Goal: Information Seeking & Learning: Check status

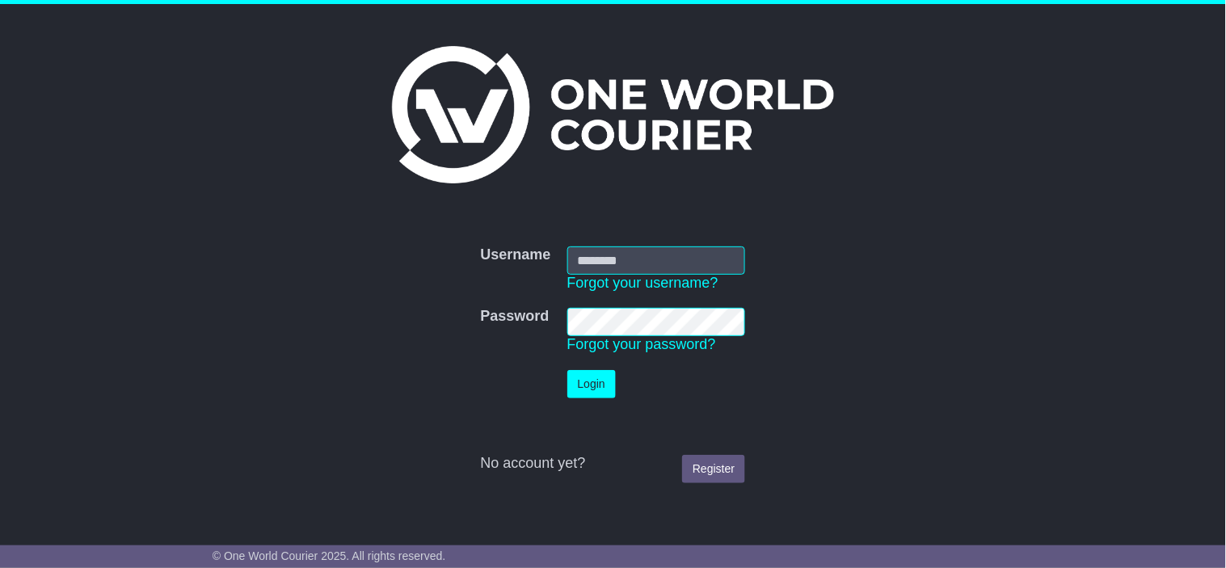
click at [632, 238] on td "Username Forgot your username?" at bounding box center [656, 269] width 195 height 62
click at [636, 255] on input "Username" at bounding box center [657, 261] width 179 height 28
click at [0, 568] on nordpass-portal at bounding box center [0, 568] width 0 height 0
type input "**********"
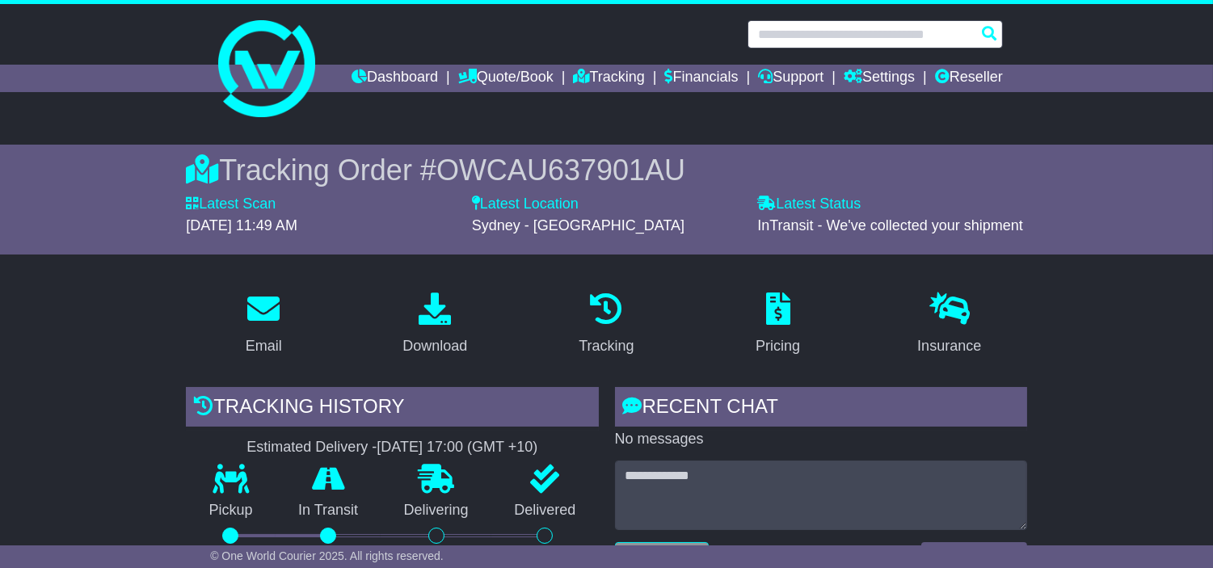
click at [897, 39] on input "text" at bounding box center [875, 34] width 255 height 28
paste input "*******"
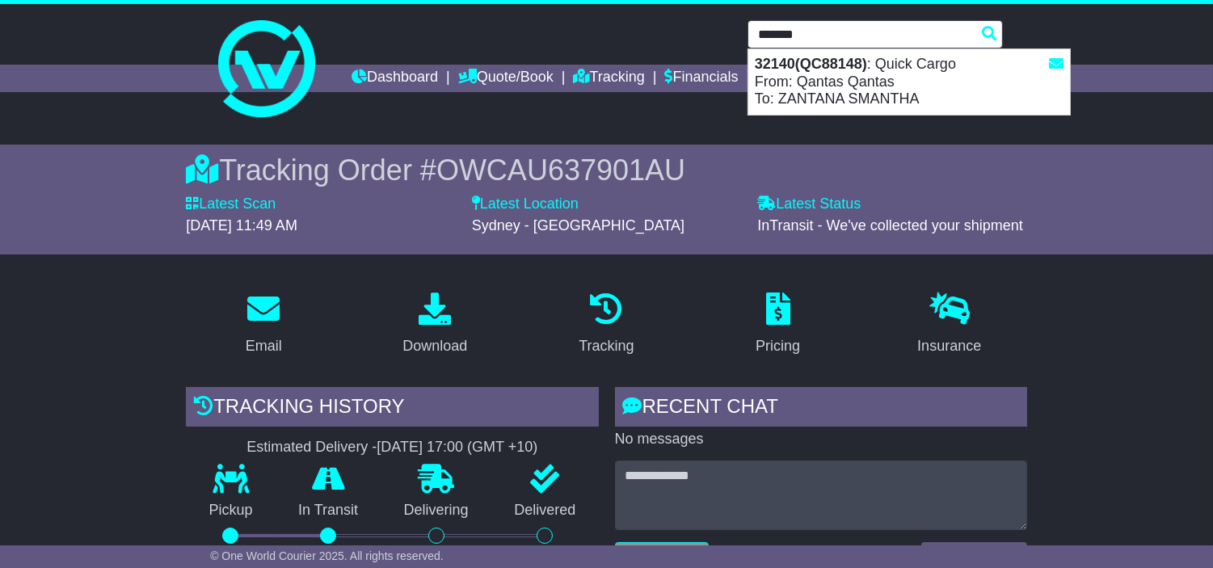
click at [837, 83] on div "32140(QC88148) : Quick Cargo From: Qantas Qantas To: ZANTANA SMANTHA" at bounding box center [910, 81] width 322 height 65
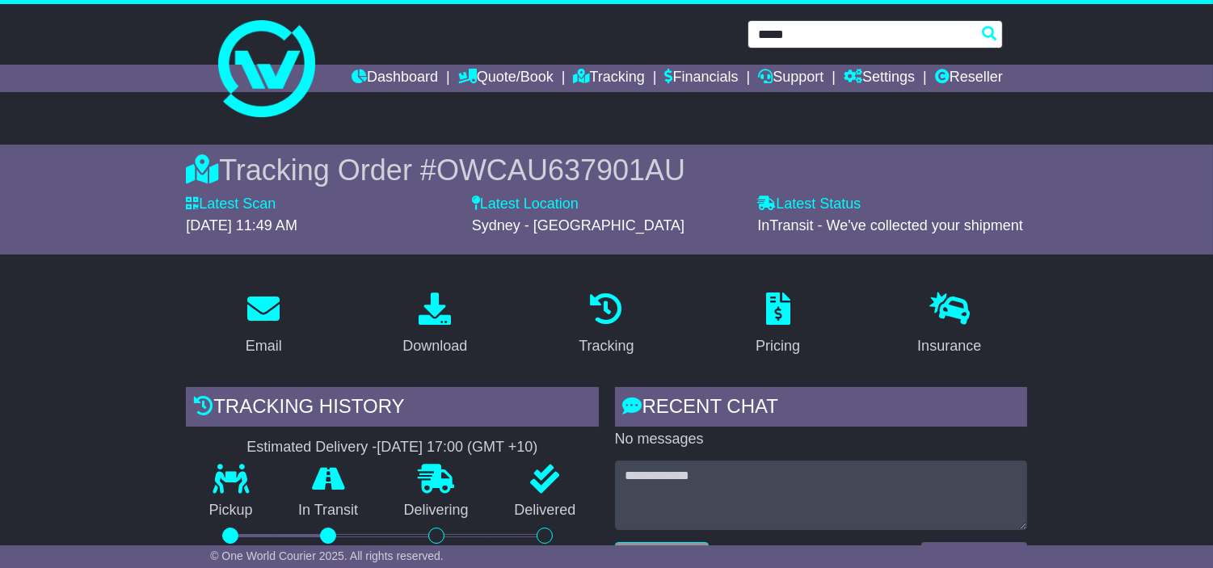
type input "*****"
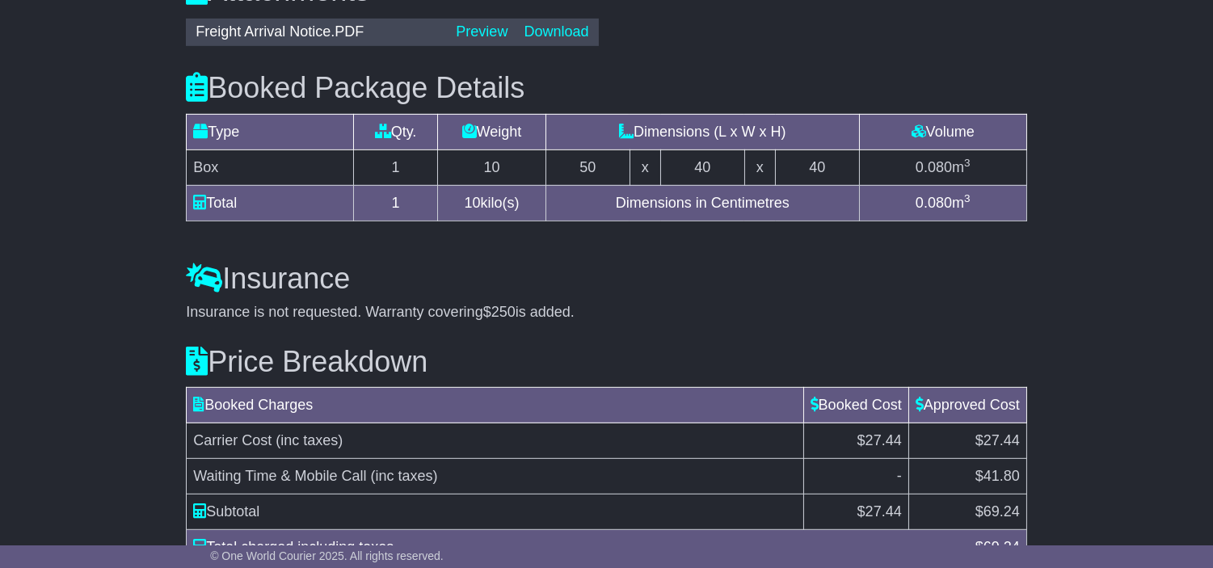
scroll to position [1667, 0]
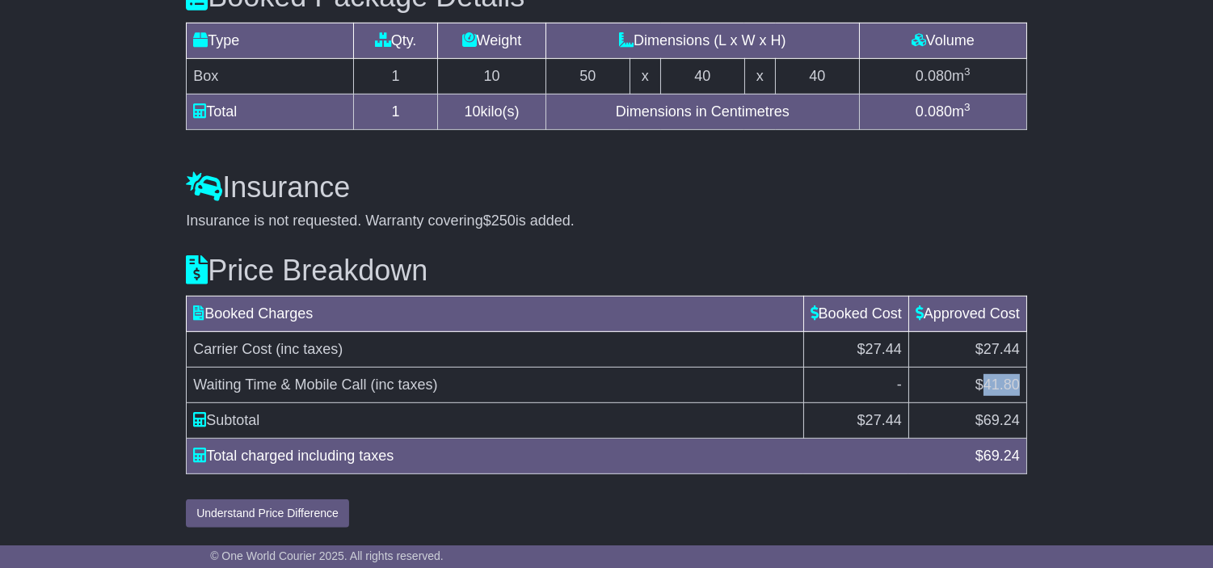
drag, startPoint x: 981, startPoint y: 386, endPoint x: 1019, endPoint y: 378, distance: 37.9
click at [1019, 378] on span "$41.80" at bounding box center [998, 385] width 44 height 16
copy span "41.80"
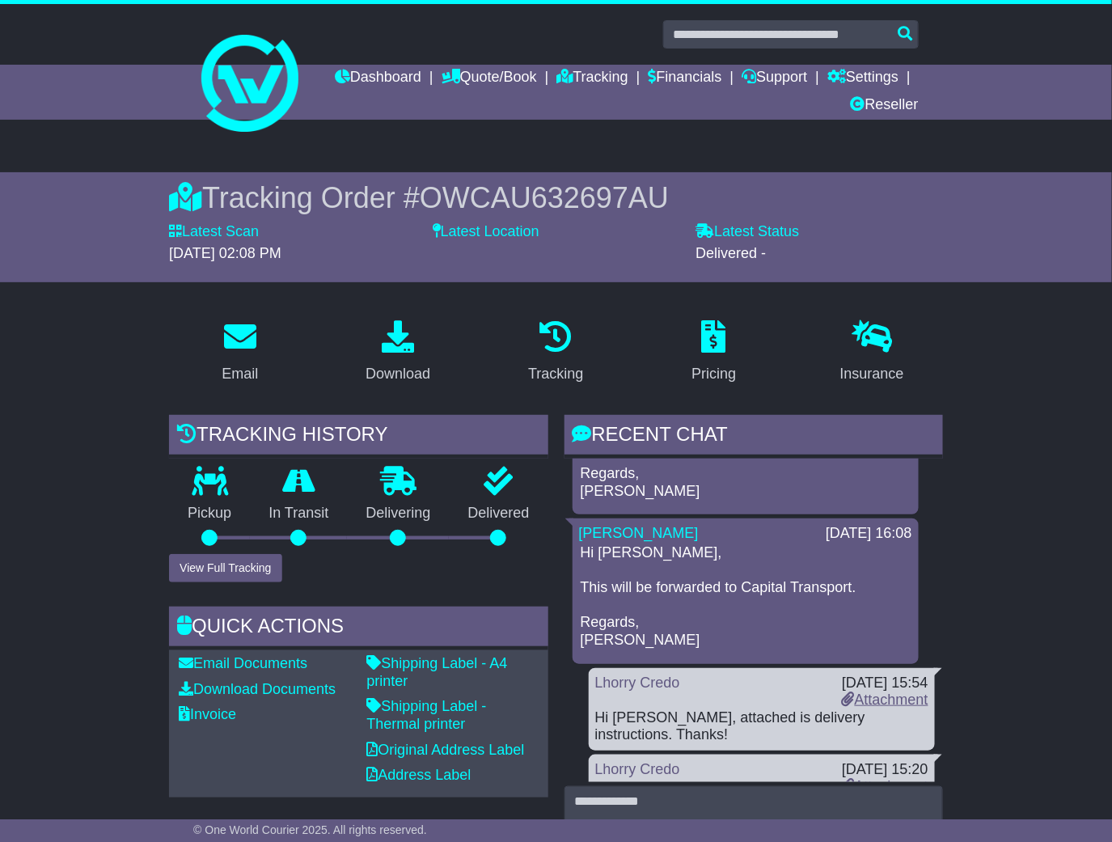
scroll to position [2041, 0]
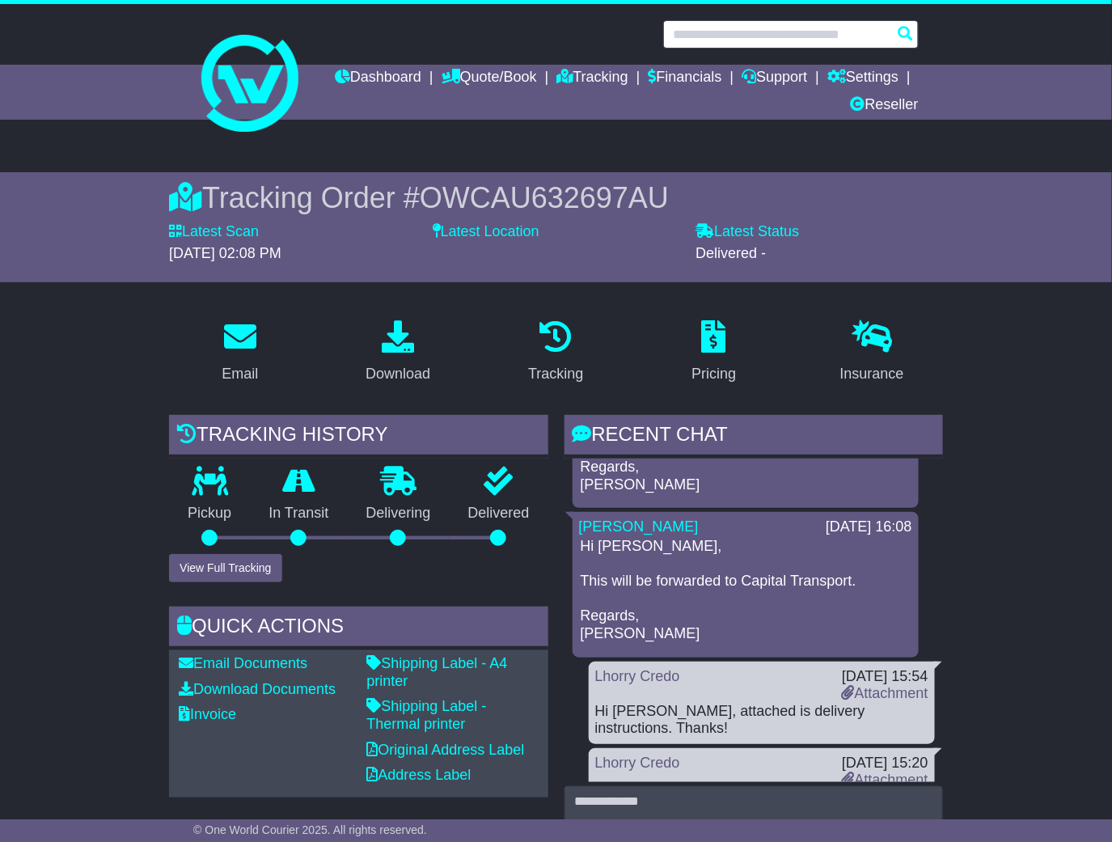
click at [770, 28] on input "text" at bounding box center [790, 34] width 255 height 28
paste input "*******"
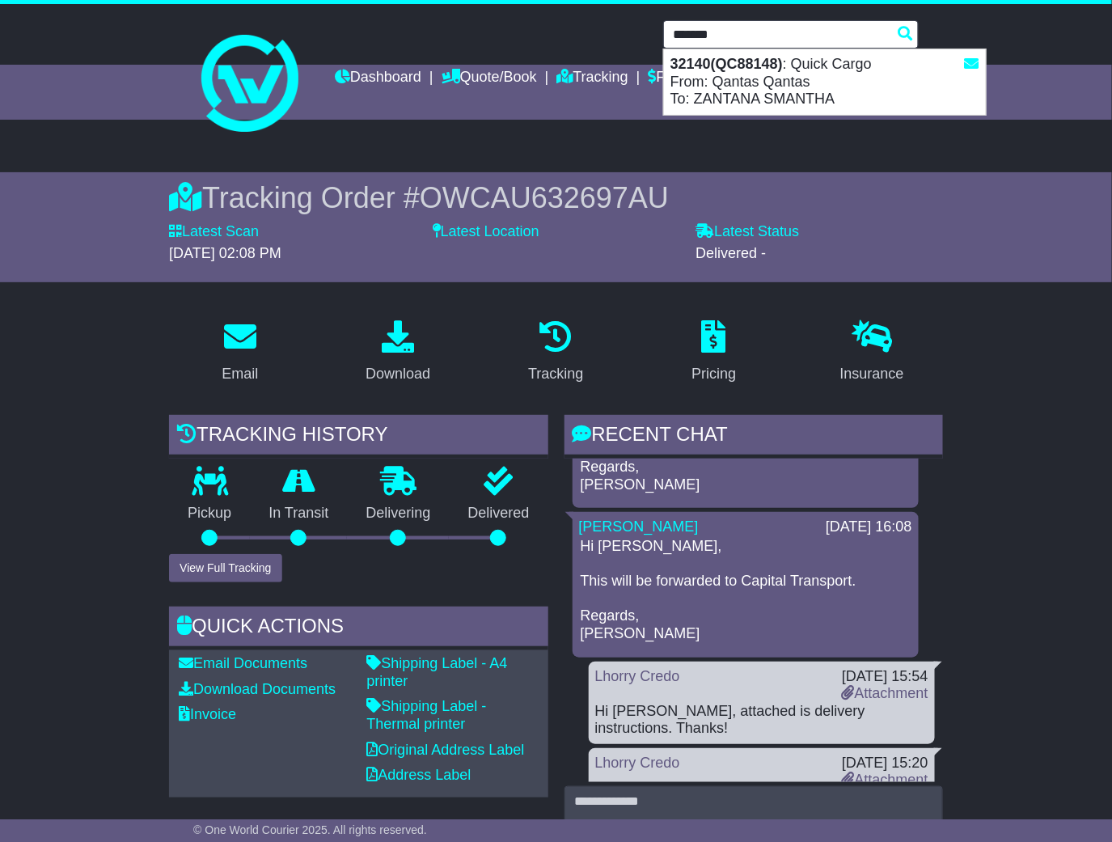
click at [779, 74] on div "32140(QC88148) : Quick Cargo From: Qantas Qantas To: ZANTANA SMANTHA" at bounding box center [825, 81] width 322 height 65
type input "*****"
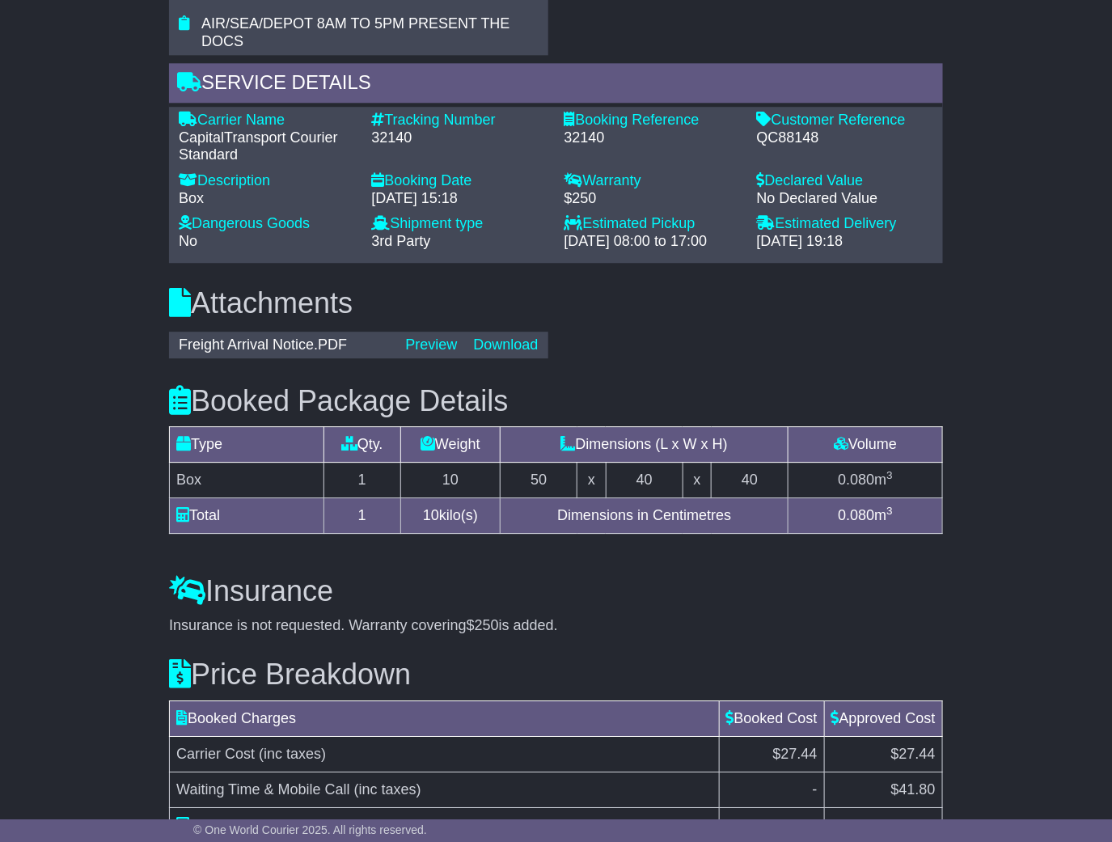
scroll to position [1429, 0]
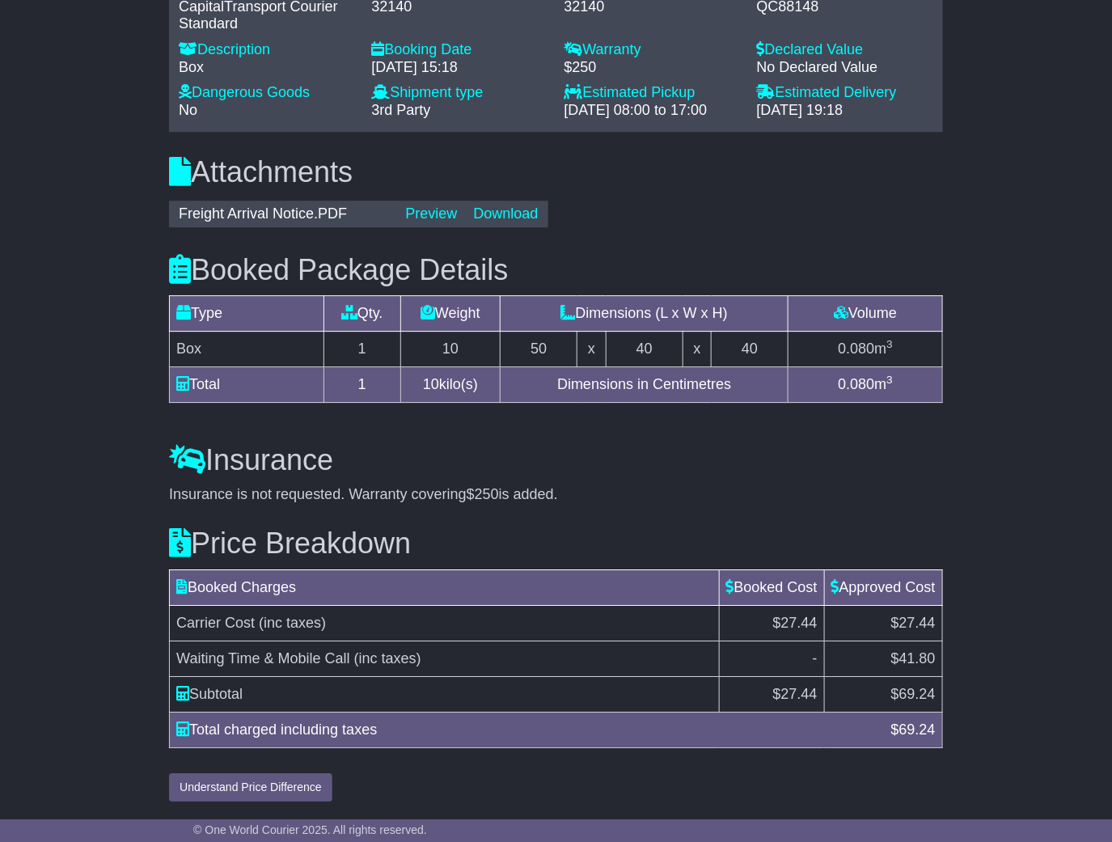
click at [893, 661] on span "$41.80" at bounding box center [913, 658] width 44 height 16
drag, startPoint x: 897, startPoint y: 656, endPoint x: 936, endPoint y: 652, distance: 39.0
click at [936, 652] on td "$41.80" at bounding box center [883, 658] width 118 height 36
copy span "41.80"
drag, startPoint x: 896, startPoint y: 694, endPoint x: 940, endPoint y: 686, distance: 45.2
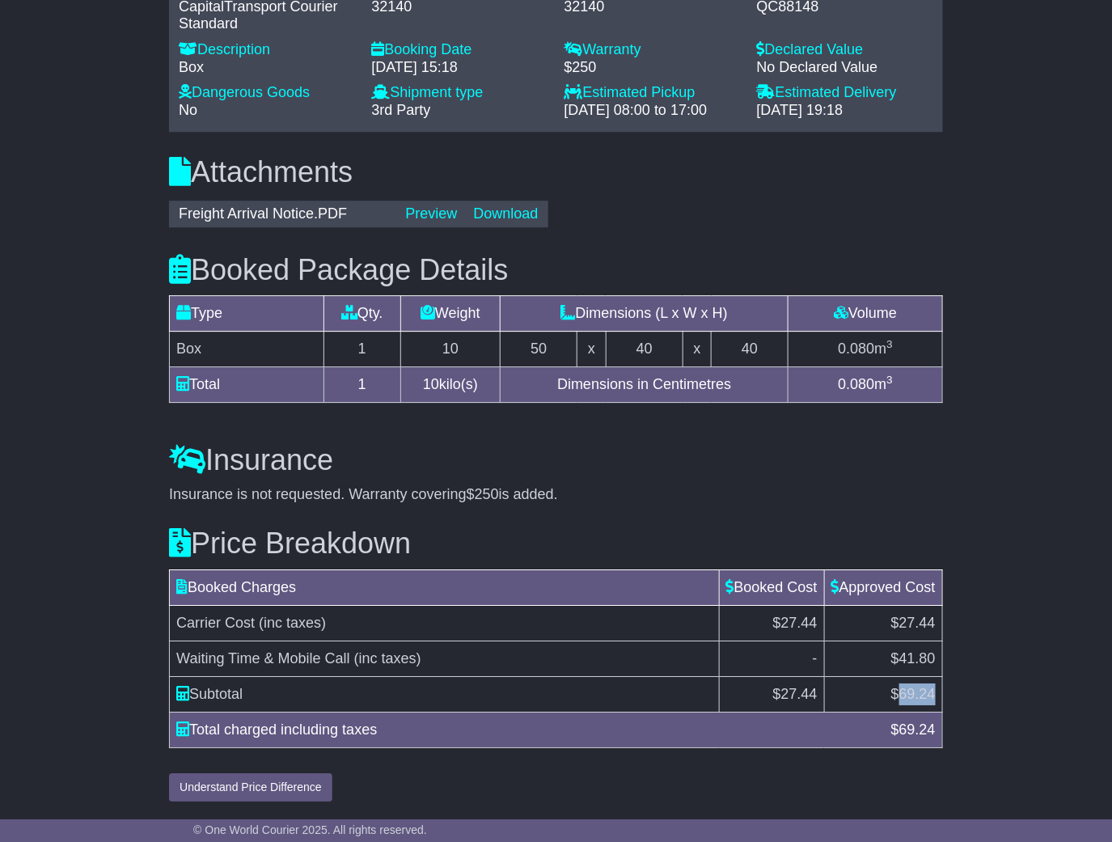
click at [940, 686] on td "$ 69.24" at bounding box center [883, 694] width 118 height 36
copy span "69.24"
click at [946, 489] on div "Insurance Insurance is not requested. Warranty covering $250 is added. Add Insu…" at bounding box center [556, 461] width 790 height 83
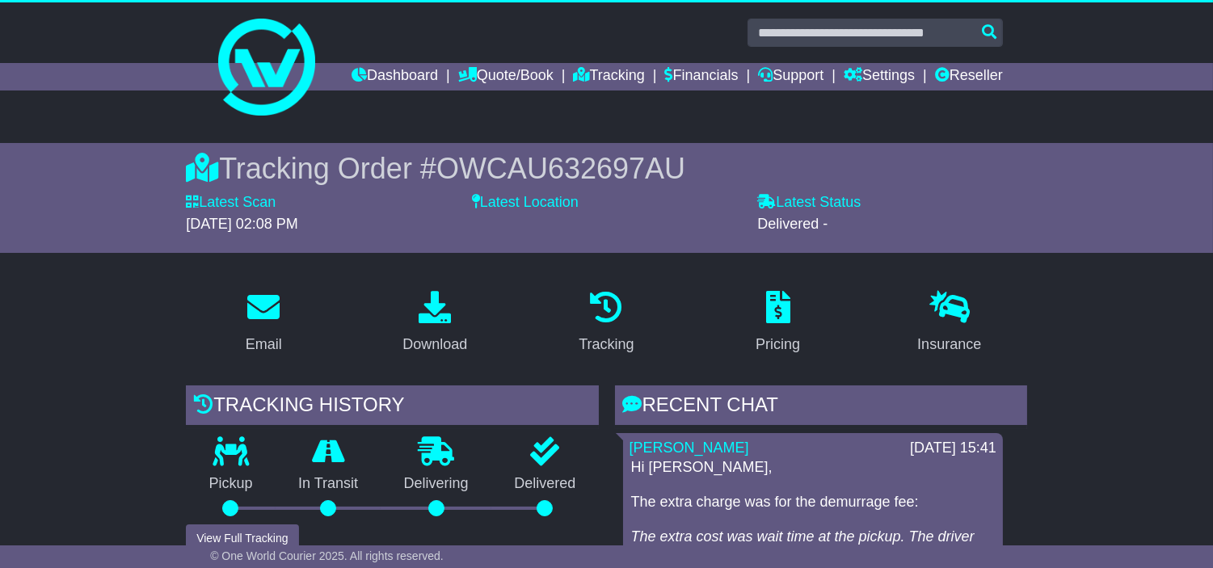
scroll to position [0, 0]
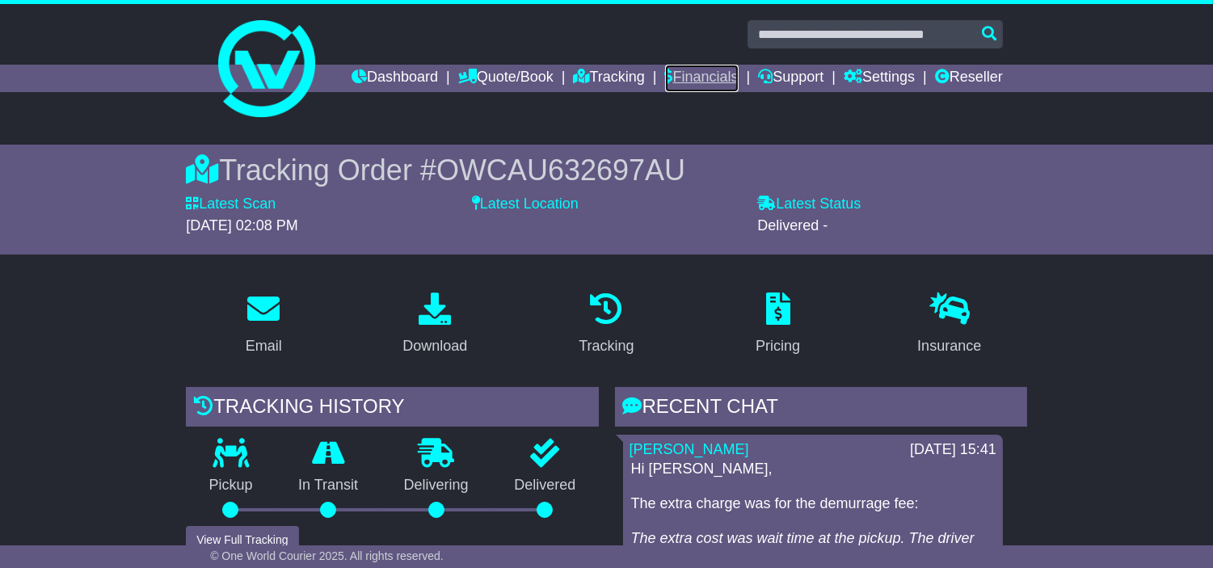
click at [739, 78] on link "Financials" at bounding box center [702, 78] width 74 height 27
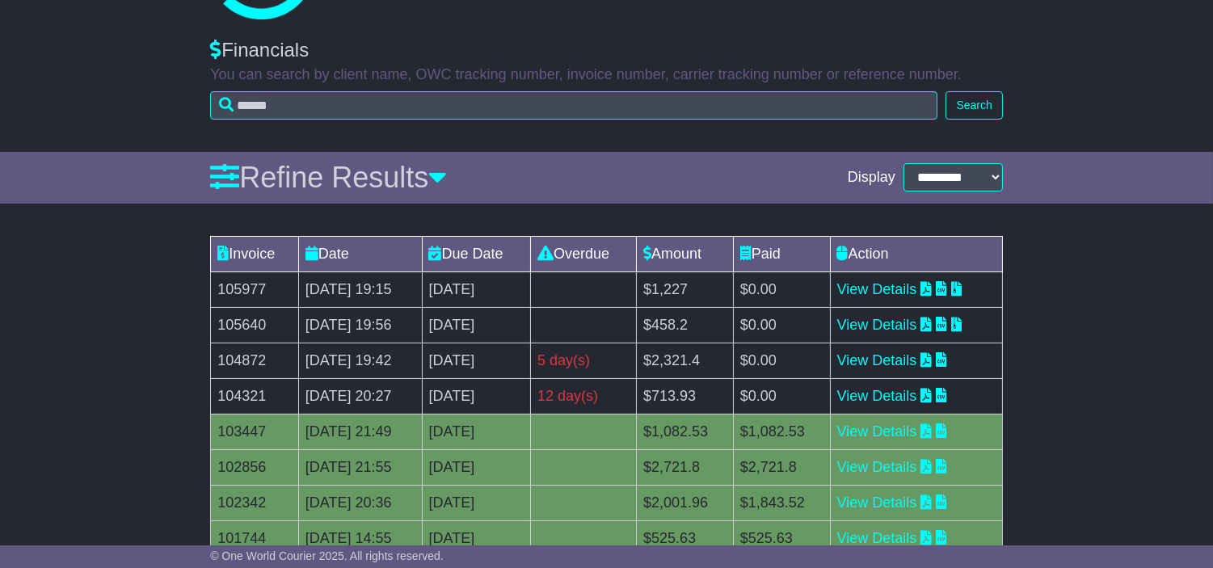
scroll to position [179, 0]
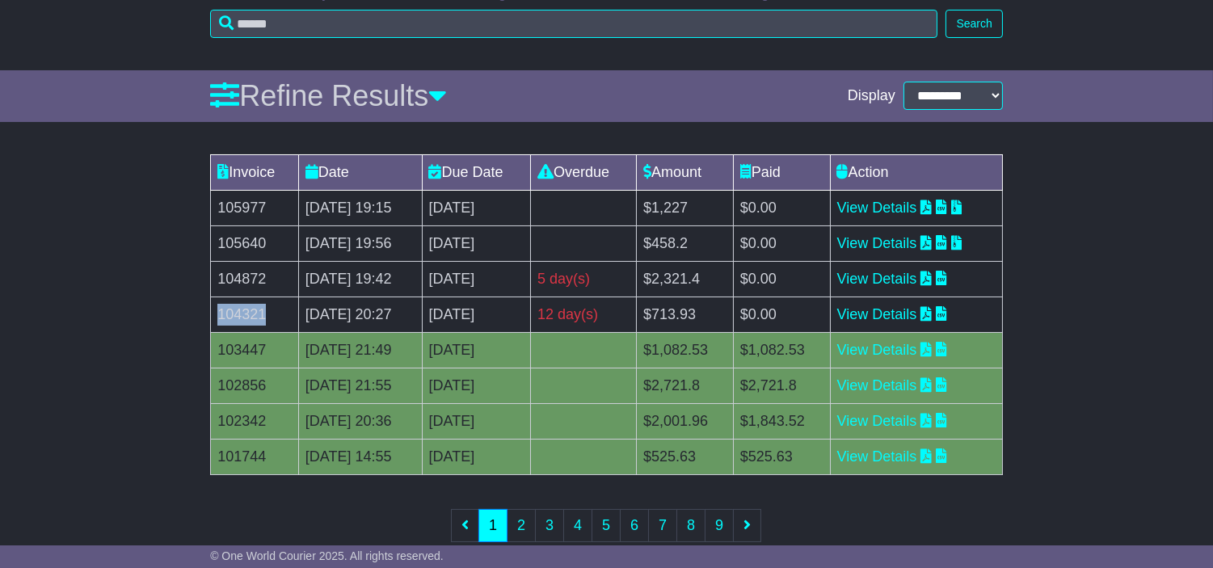
drag, startPoint x: 277, startPoint y: 344, endPoint x: 218, endPoint y: 346, distance: 59.1
click at [218, 332] on td "104321" at bounding box center [255, 315] width 88 height 36
copy td "104321"
drag, startPoint x: 267, startPoint y: 310, endPoint x: 218, endPoint y: 306, distance: 48.7
click at [218, 297] on td "104872" at bounding box center [255, 279] width 88 height 36
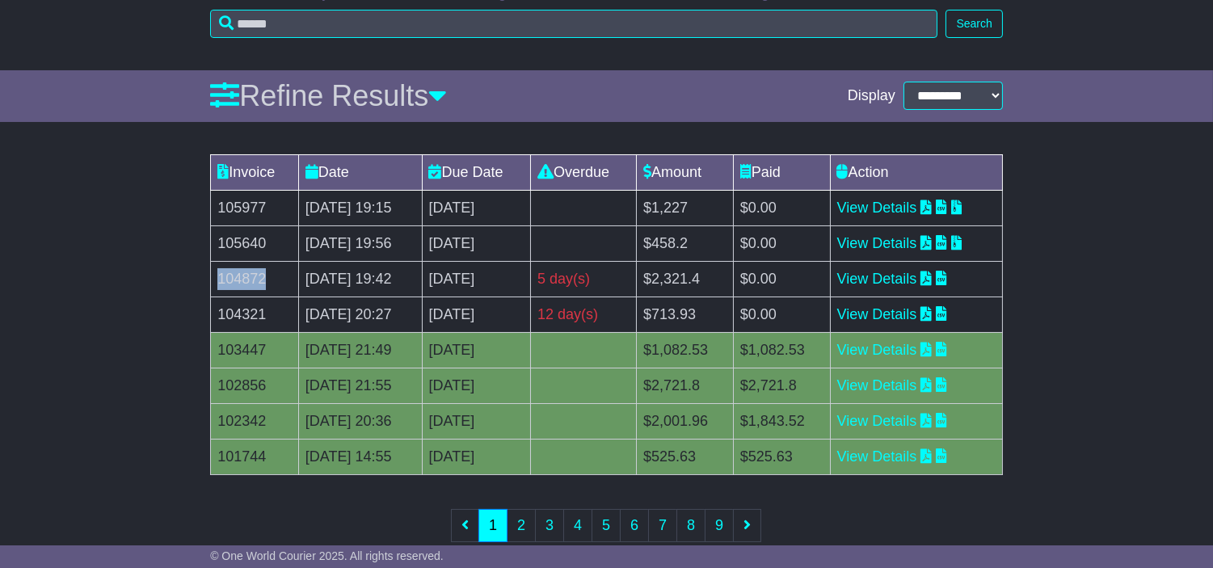
copy td "104872"
drag, startPoint x: 698, startPoint y: 91, endPoint x: 829, endPoint y: 95, distance: 131.0
click at [698, 70] on div "Financials You can search by client name, OWC tracking number, invoice number, …" at bounding box center [606, 5] width 1213 height 129
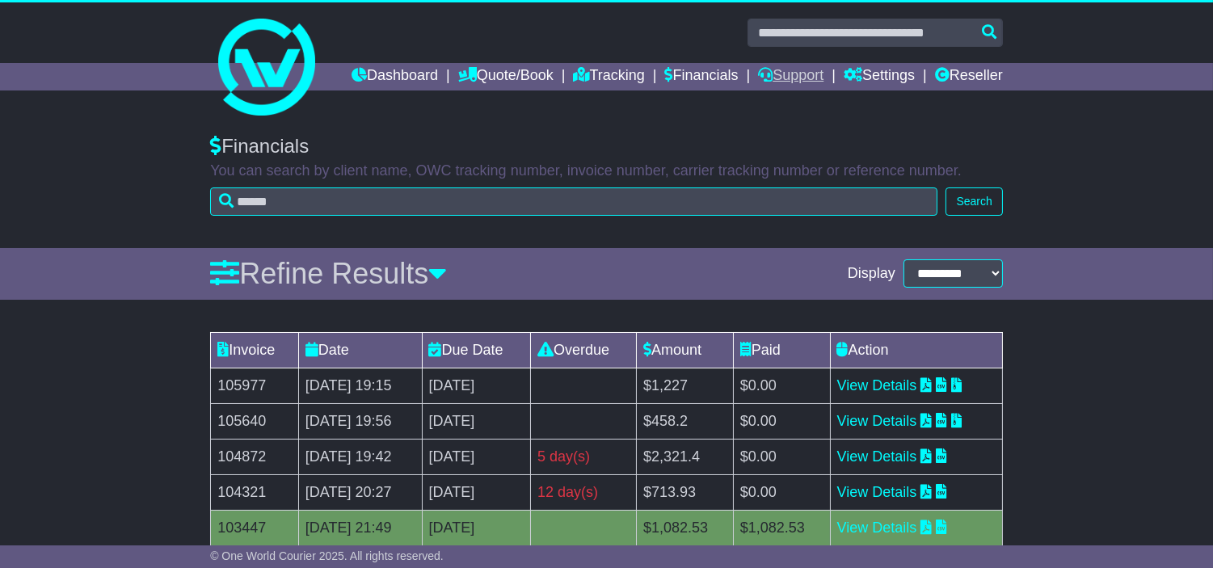
scroll to position [0, 0]
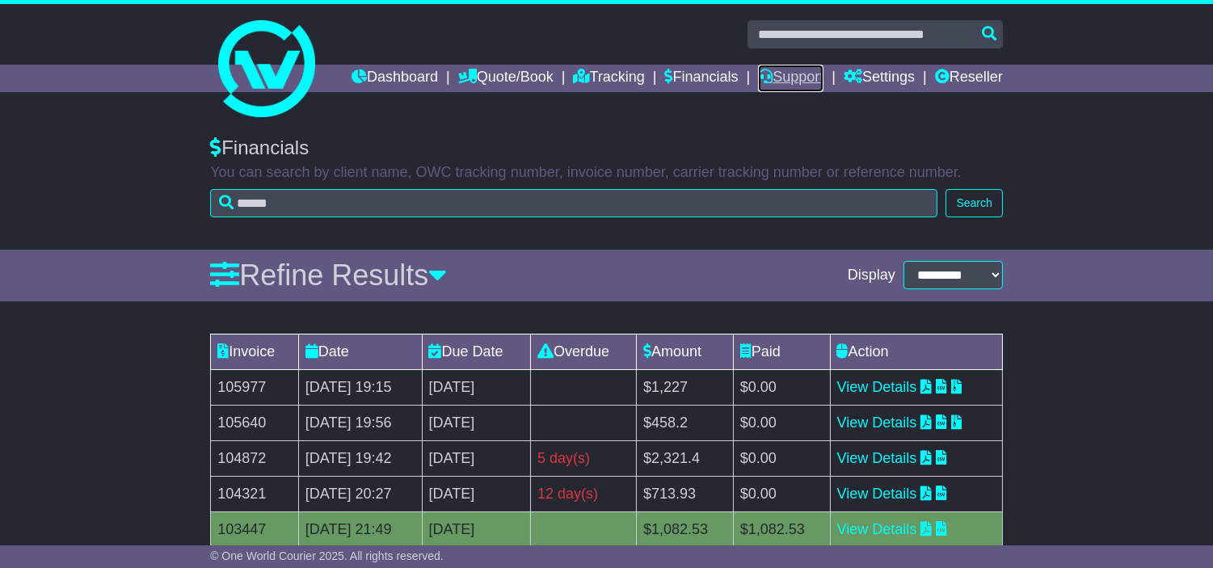
click at [824, 76] on link "Support" at bounding box center [790, 78] width 65 height 27
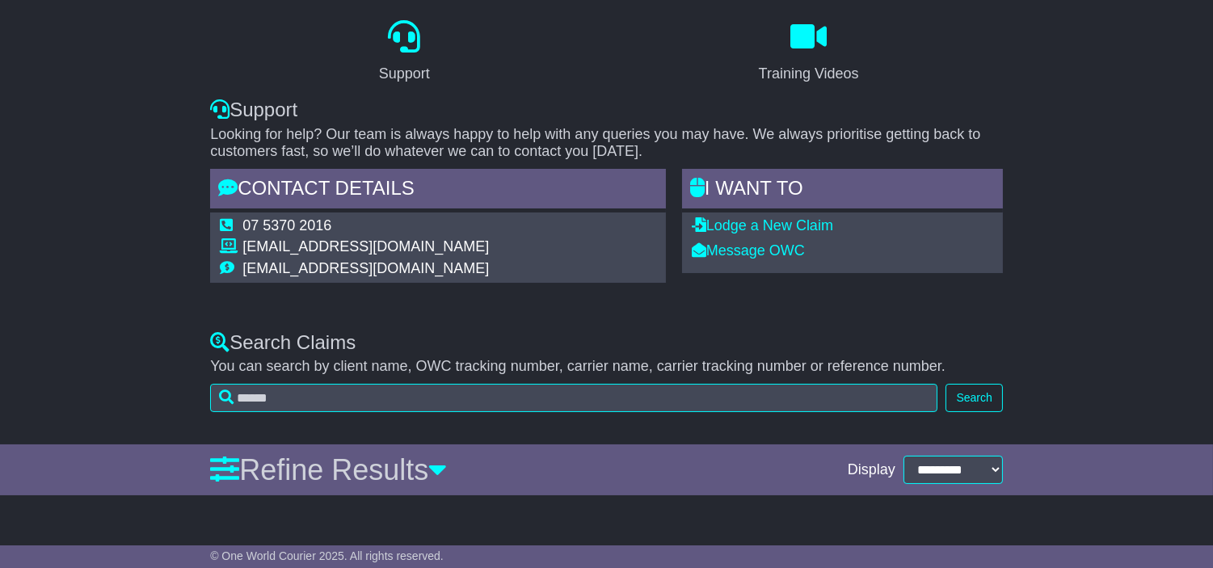
click at [393, 378] on div "Search Claims You can search by client name, OWC tracking number, carrier name,…" at bounding box center [606, 371] width 793 height 81
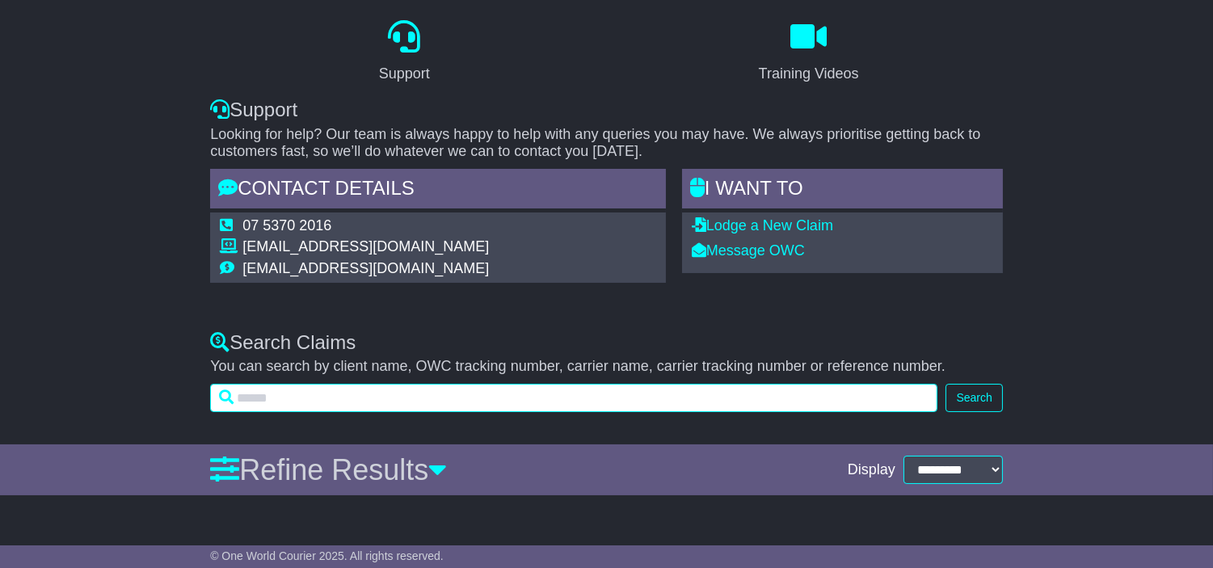
click at [388, 403] on input "text" at bounding box center [574, 398] width 728 height 28
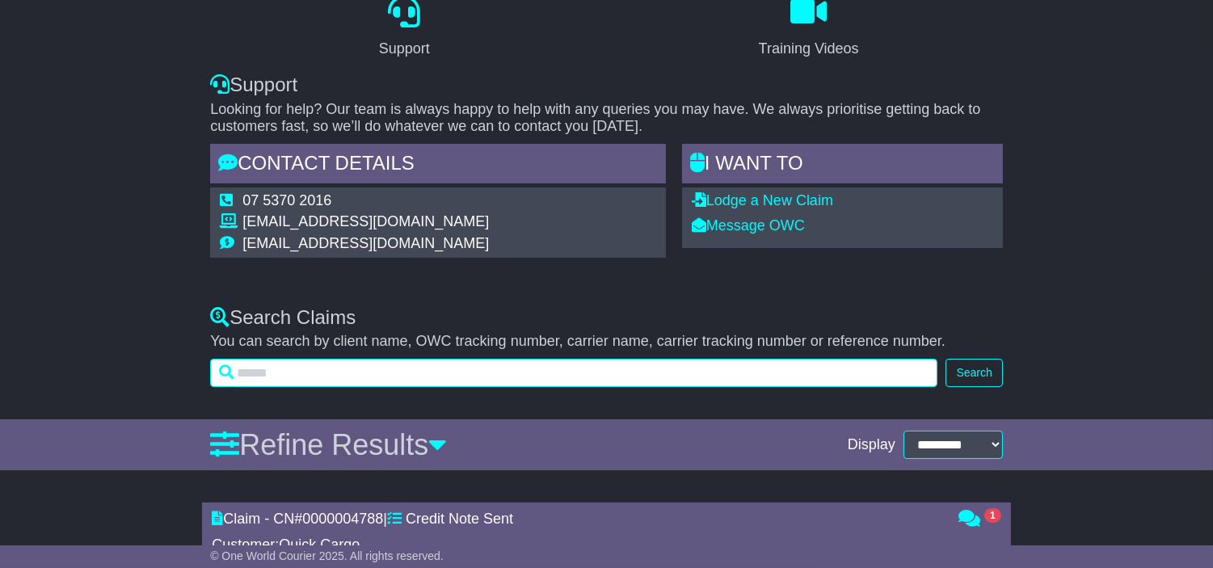
paste input "*******"
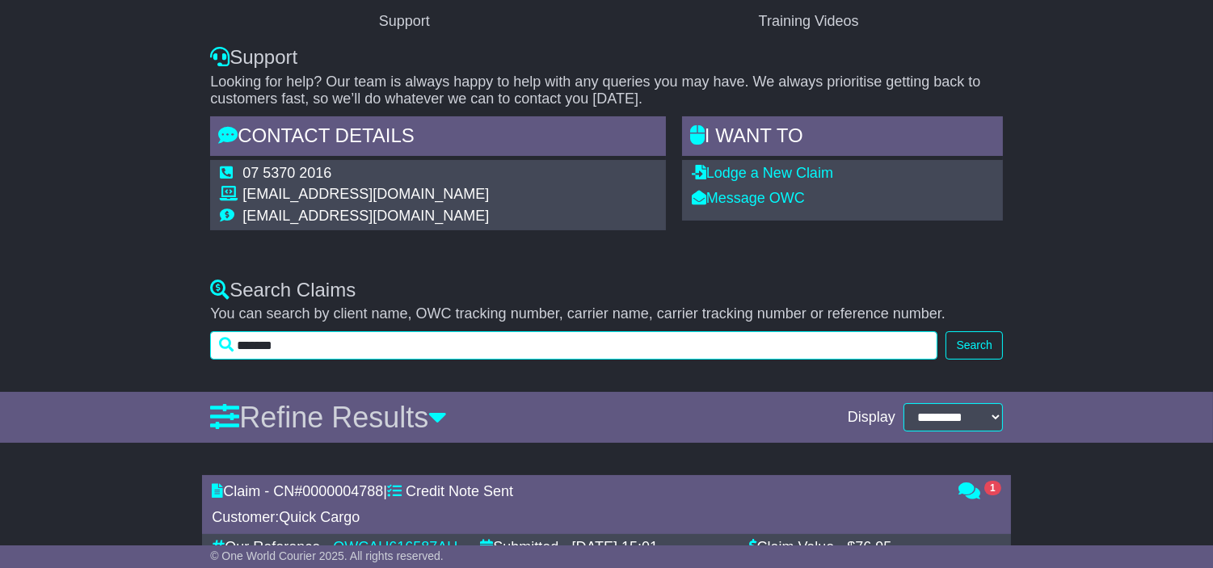
type input "*******"
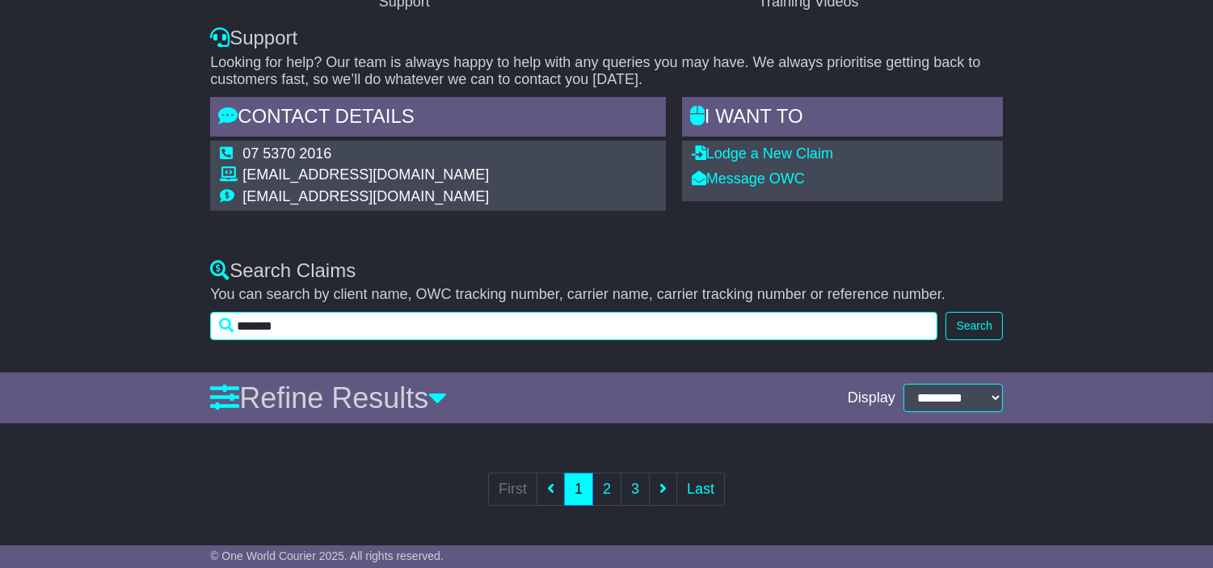
scroll to position [147, 0]
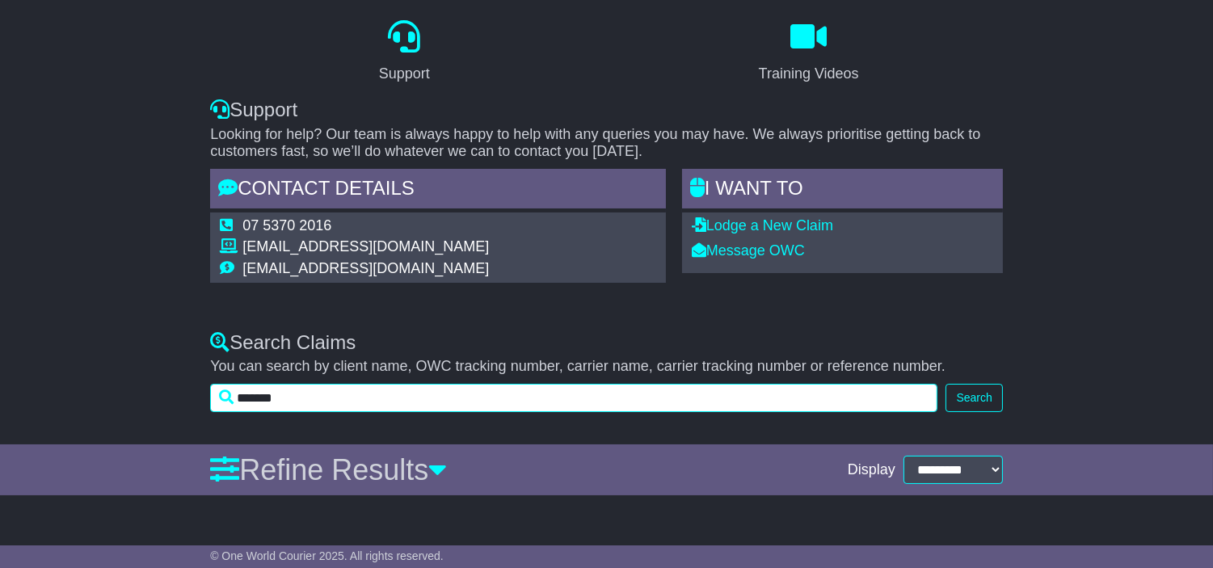
click at [388, 404] on input "*******" at bounding box center [574, 398] width 728 height 28
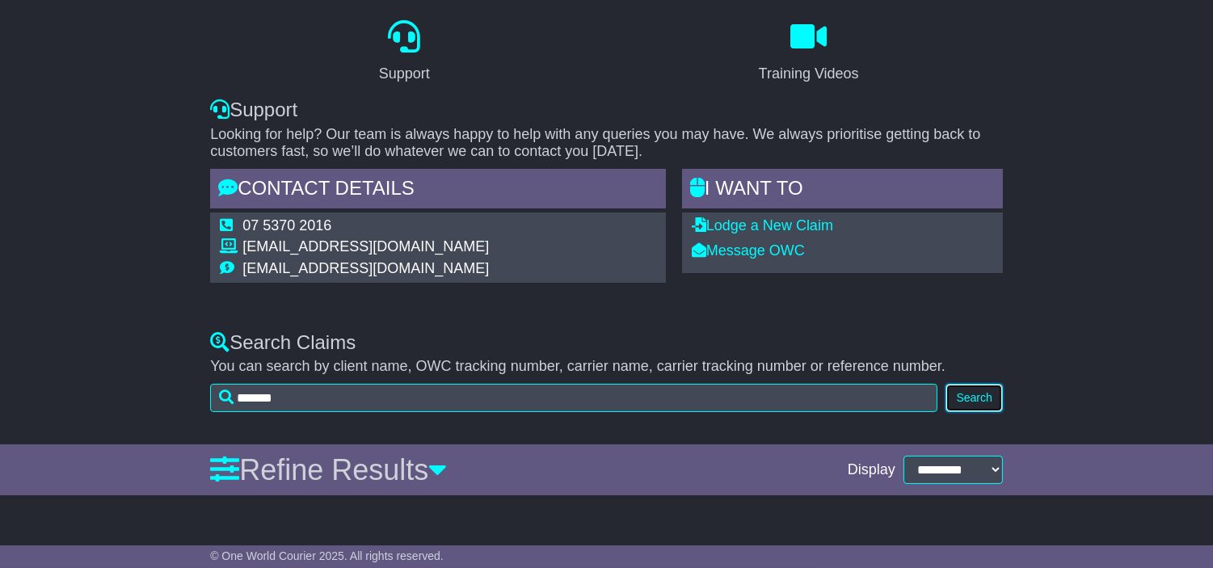
click at [965, 386] on button "Search" at bounding box center [974, 398] width 57 height 28
click at [968, 398] on button "Search" at bounding box center [974, 398] width 57 height 28
click at [456, 369] on p "You can search by client name, OWC tracking number, carrier name, carrier track…" at bounding box center [606, 367] width 793 height 18
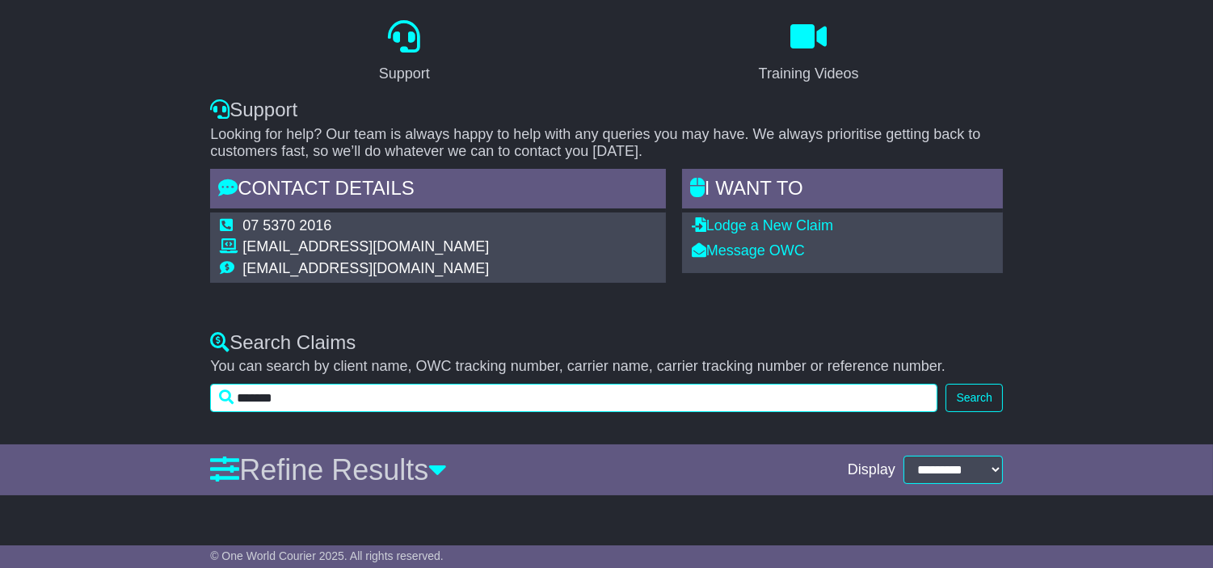
click at [462, 391] on input "*******" at bounding box center [574, 398] width 728 height 28
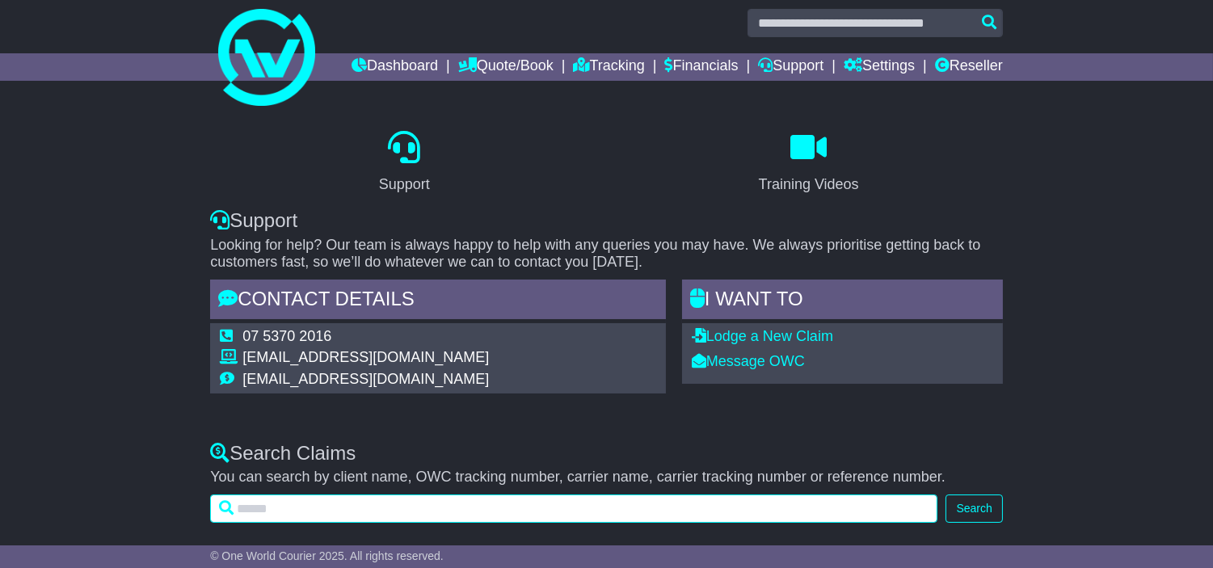
scroll to position [0, 0]
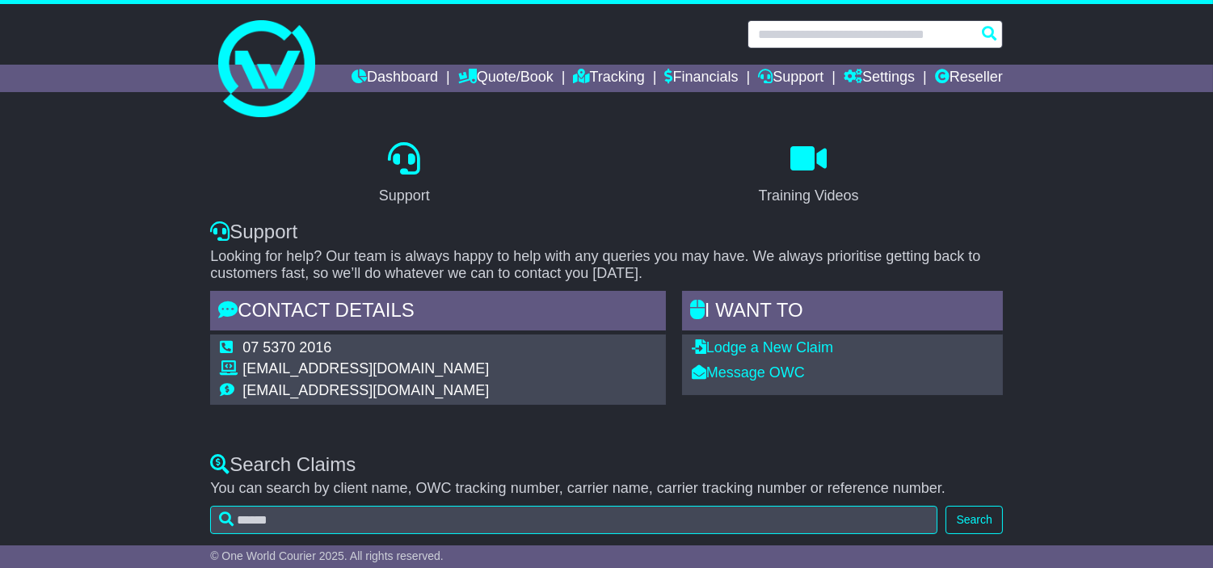
click at [825, 28] on input "text" at bounding box center [875, 34] width 255 height 28
paste input "*******"
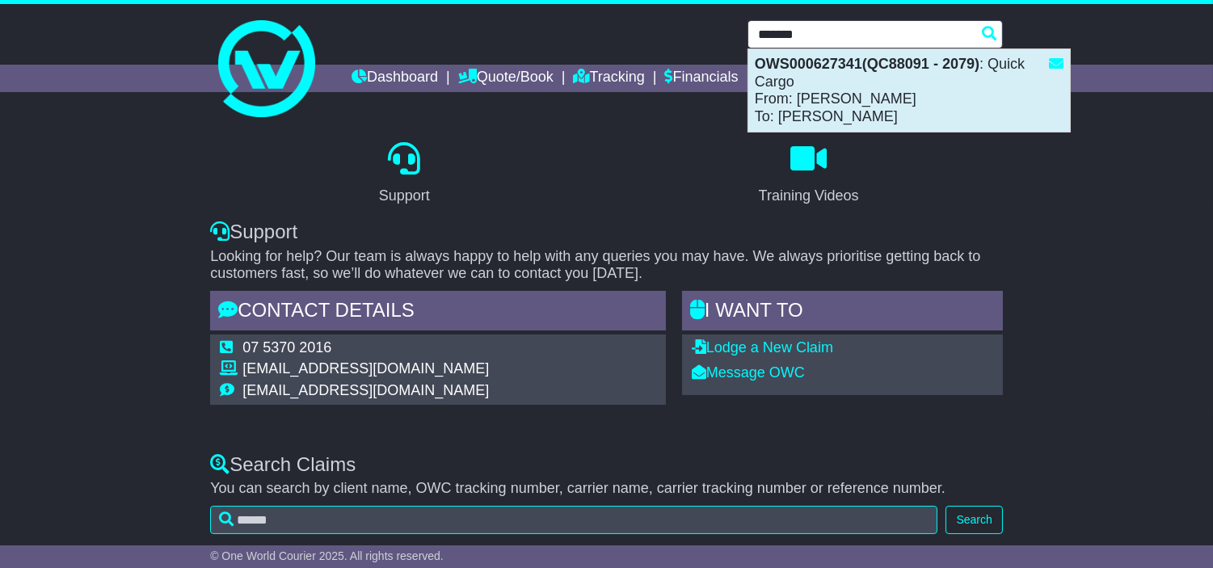
drag, startPoint x: 758, startPoint y: 62, endPoint x: 863, endPoint y: 60, distance: 105.1
click at [863, 60] on strong "OWS000627341(QC88091 - 2079)" at bounding box center [867, 64] width 225 height 16
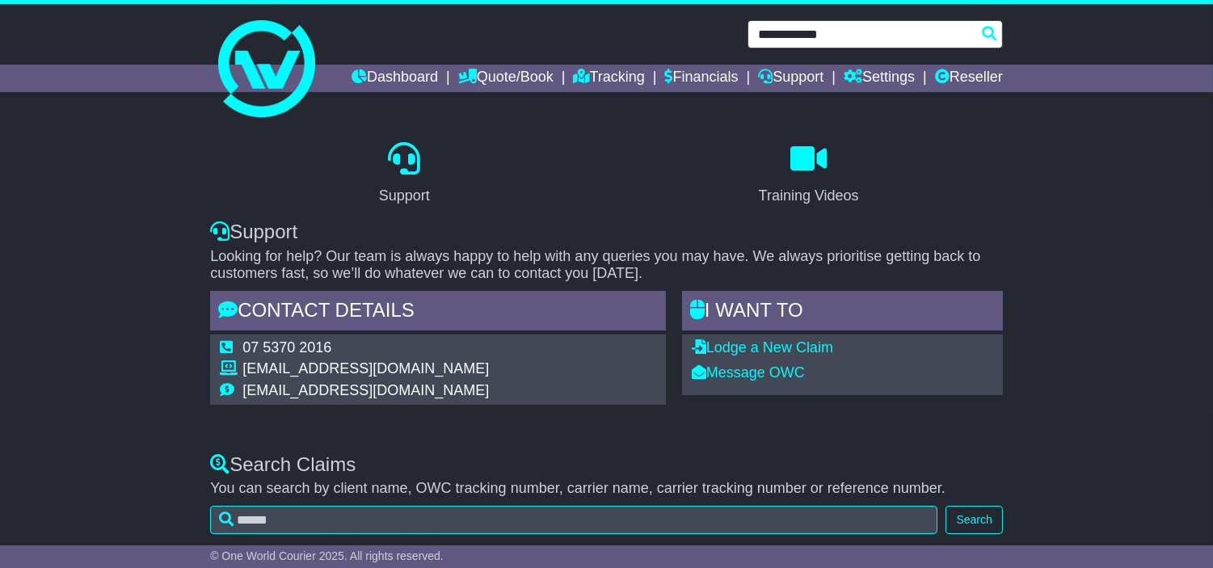
type input "**********"
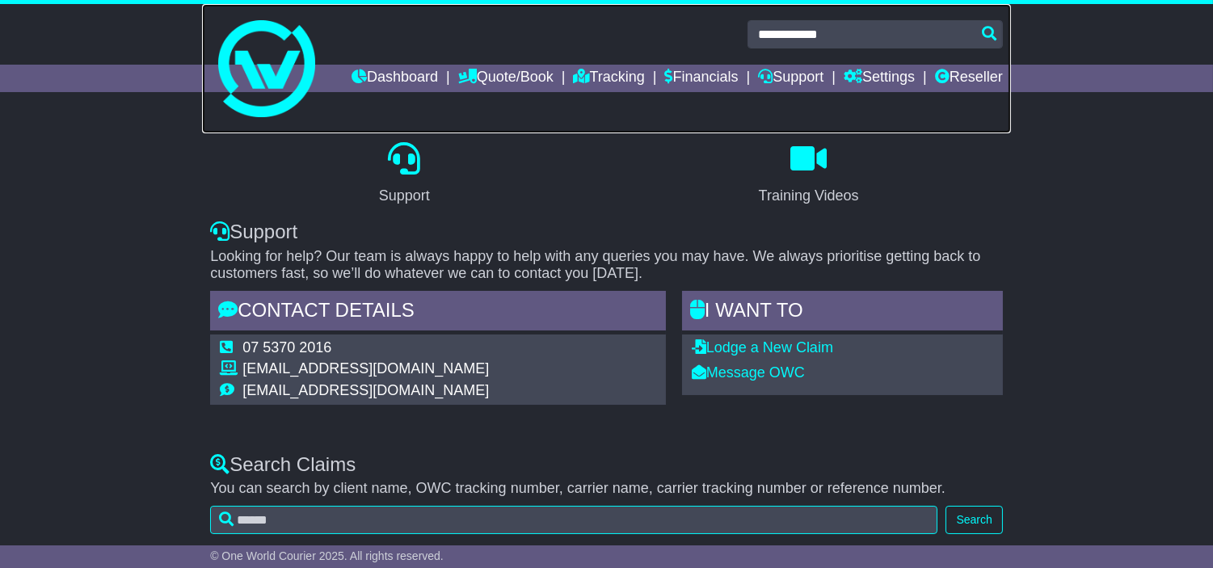
click at [863, 60] on link at bounding box center [606, 68] width 809 height 129
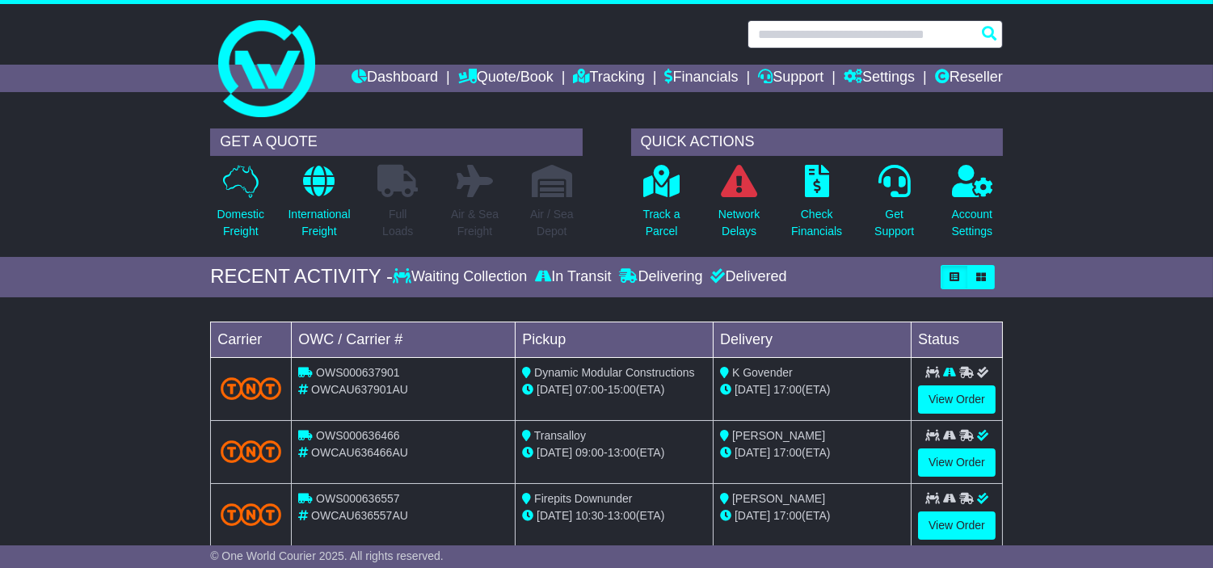
click at [837, 36] on input "text" at bounding box center [875, 34] width 255 height 28
paste input "*******"
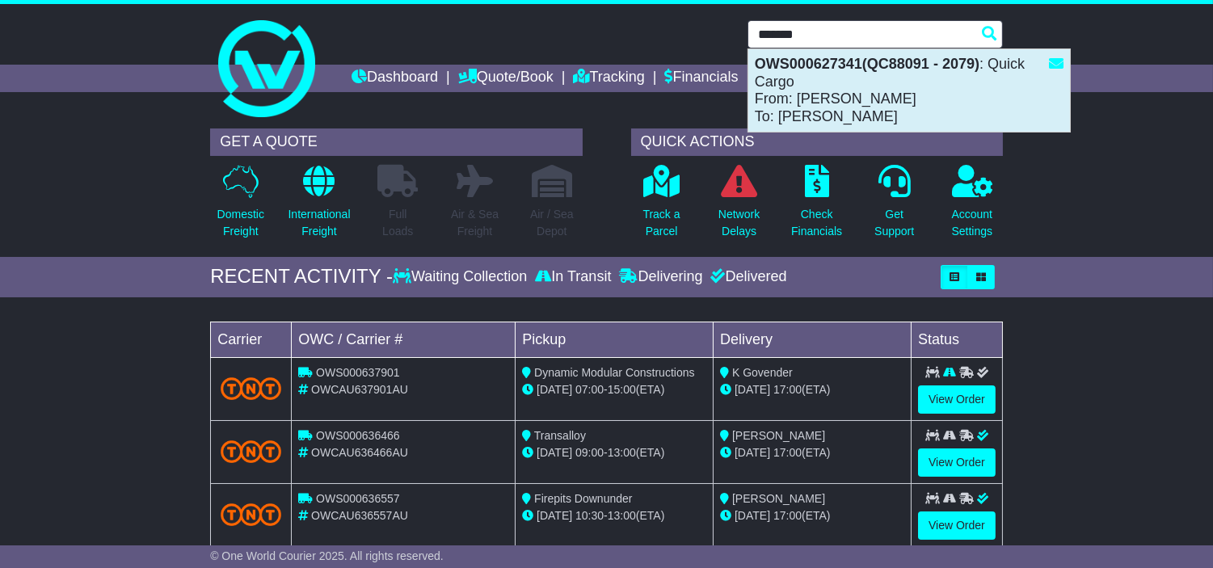
click at [838, 103] on div "OWS000627341(QC88091 - 2079) : Quick Cargo From: Ricardo F To: Richard Young" at bounding box center [910, 90] width 322 height 82
type input "**********"
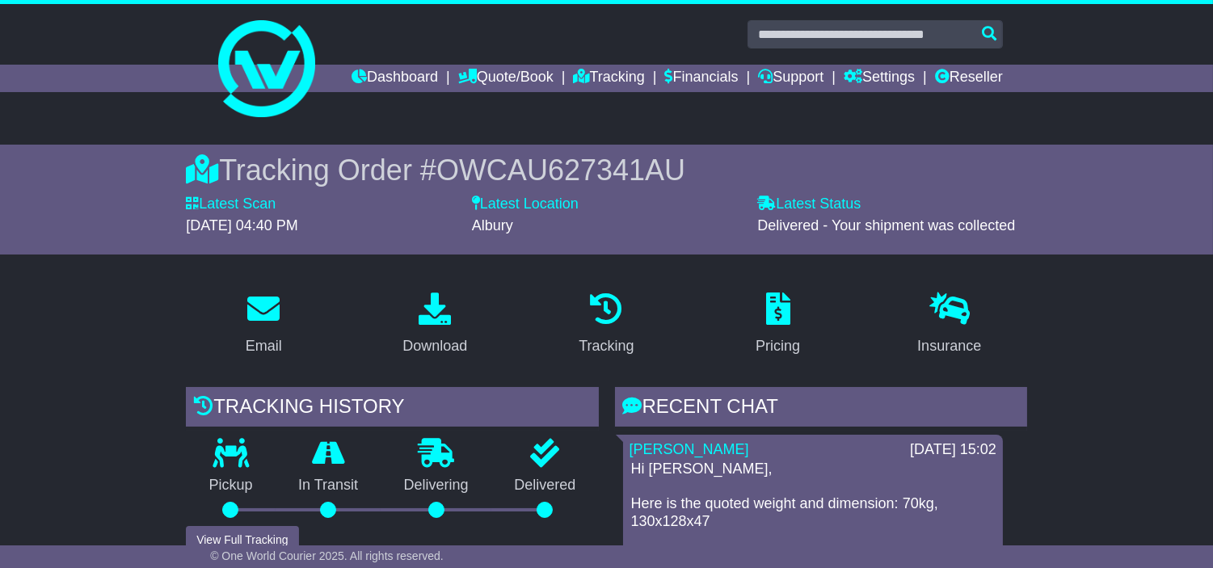
click at [627, 187] on span "OWCAU627341AU" at bounding box center [561, 170] width 249 height 33
copy span "OWCAU627341AU"
click at [824, 81] on link "Support" at bounding box center [790, 78] width 65 height 27
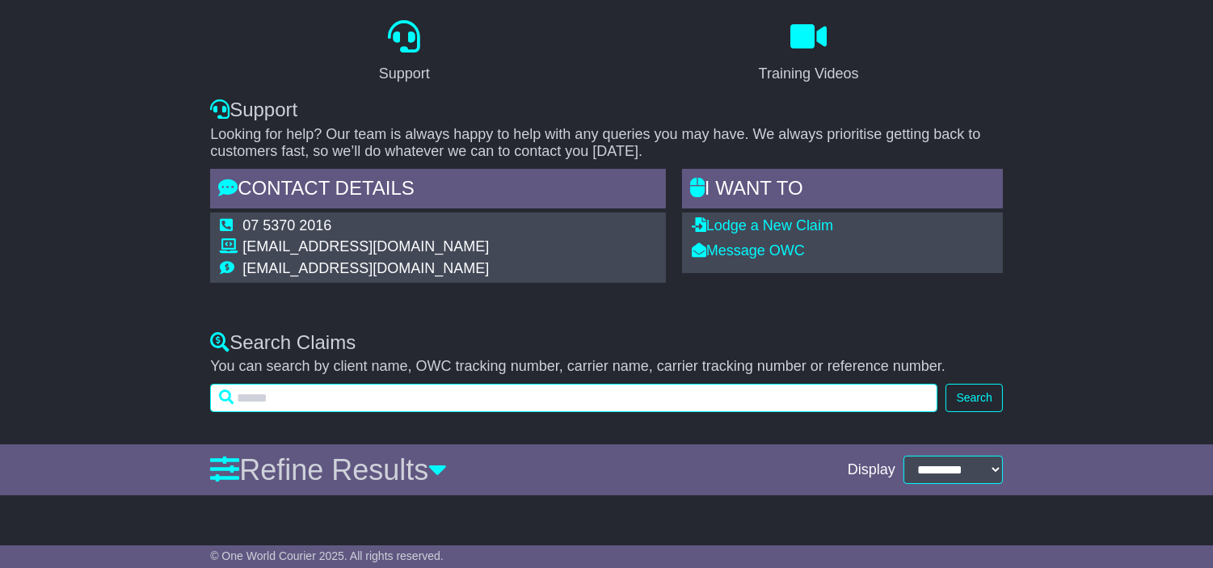
click at [480, 407] on input "text" at bounding box center [574, 398] width 728 height 28
paste input "**********"
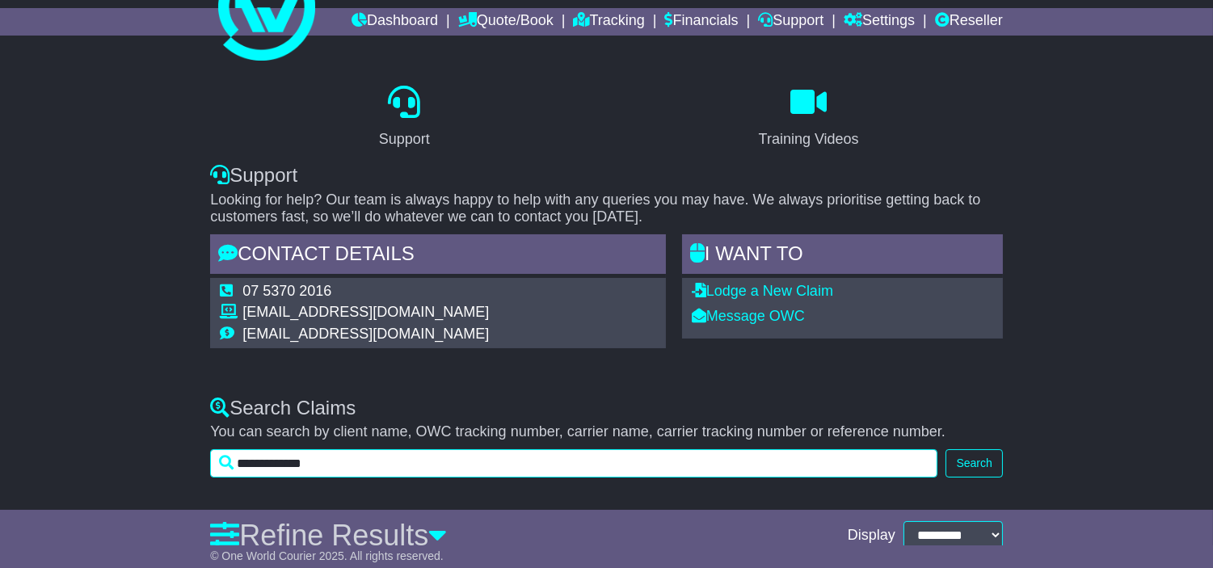
scroll to position [43, 0]
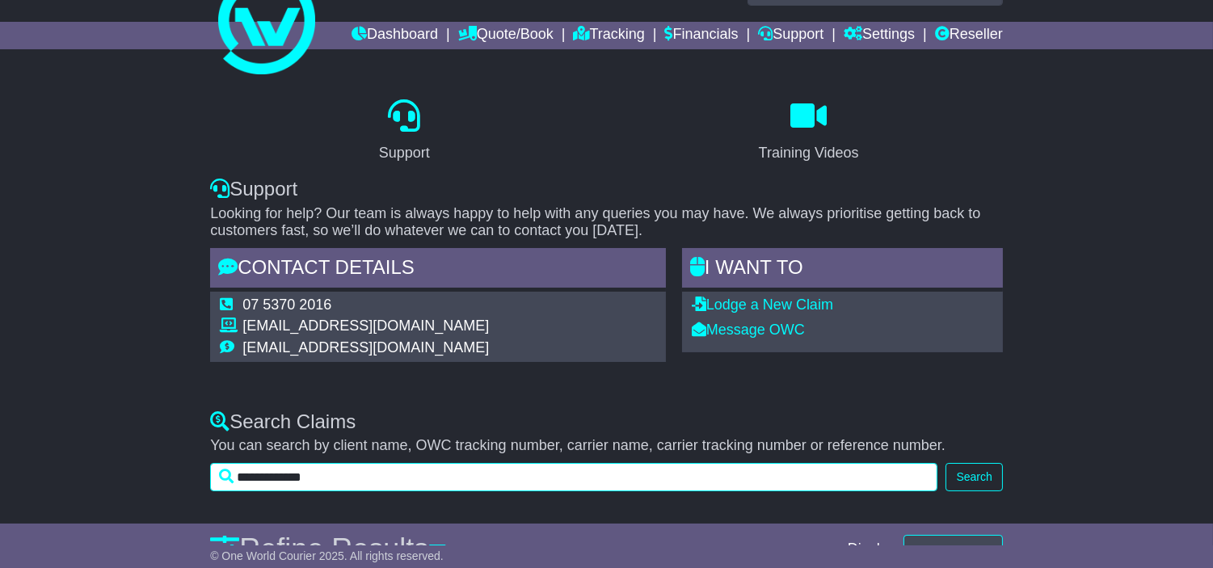
type input "**********"
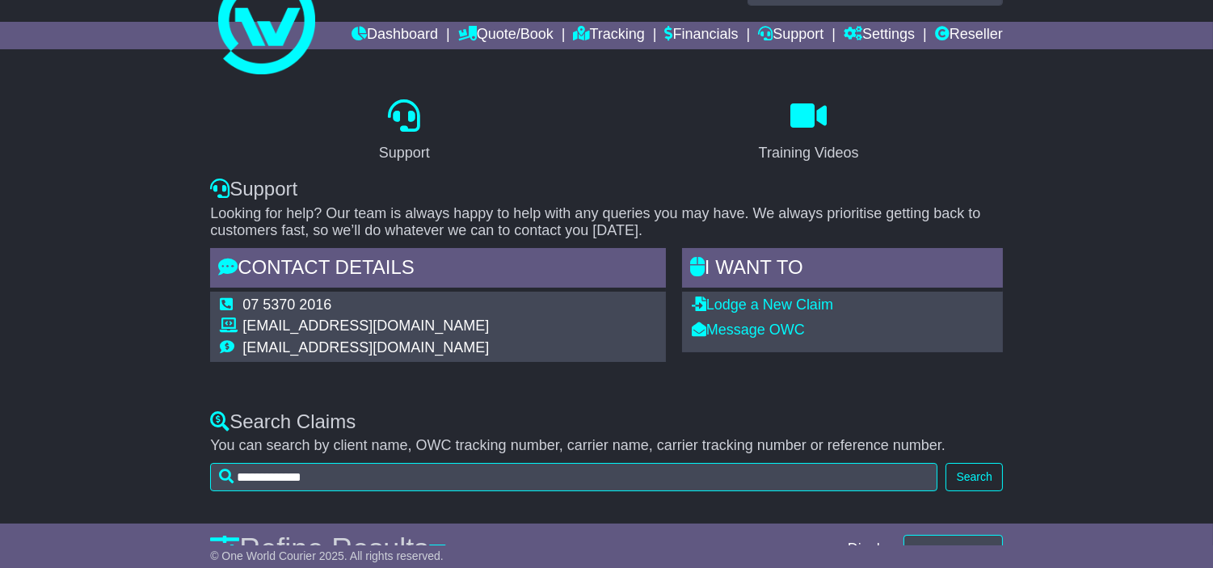
click at [974, 488] on div "**********" at bounding box center [606, 451] width 793 height 81
click at [971, 492] on button "Search" at bounding box center [974, 477] width 57 height 28
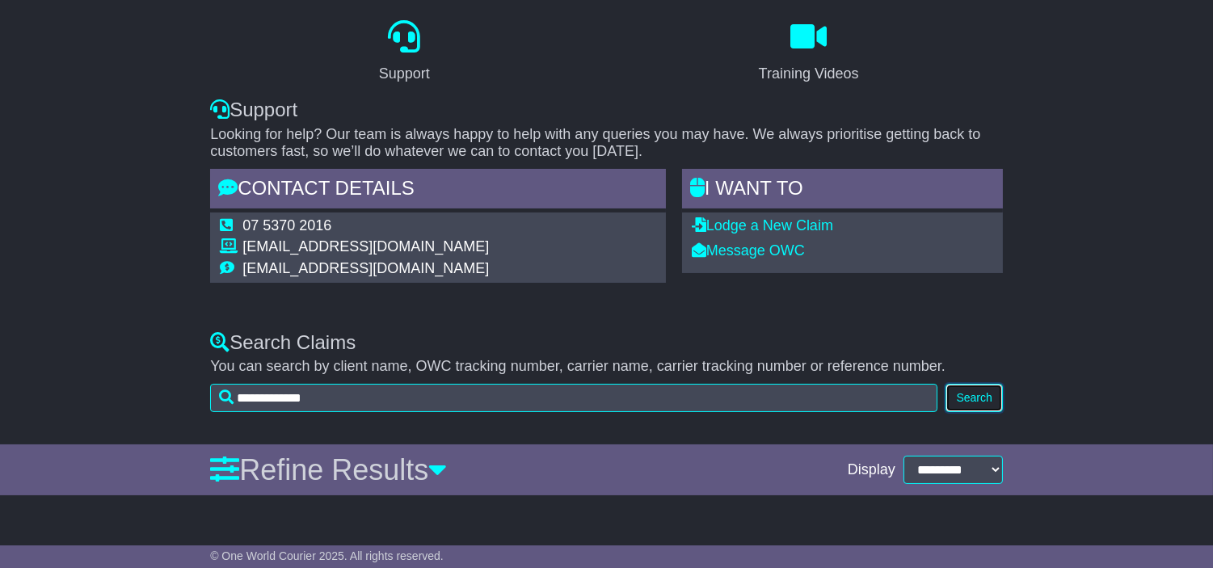
scroll to position [147, 0]
click at [609, 293] on div "Support Training Videos Support Looking for help? Our team is always happy to h…" at bounding box center [606, 156] width 1213 height 317
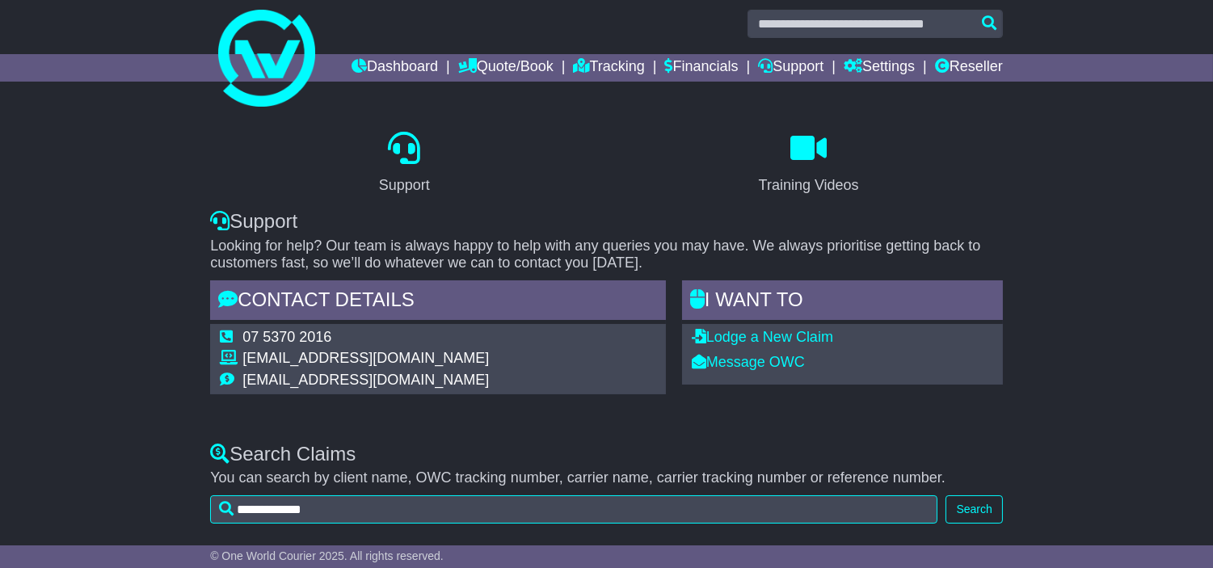
scroll to position [0, 0]
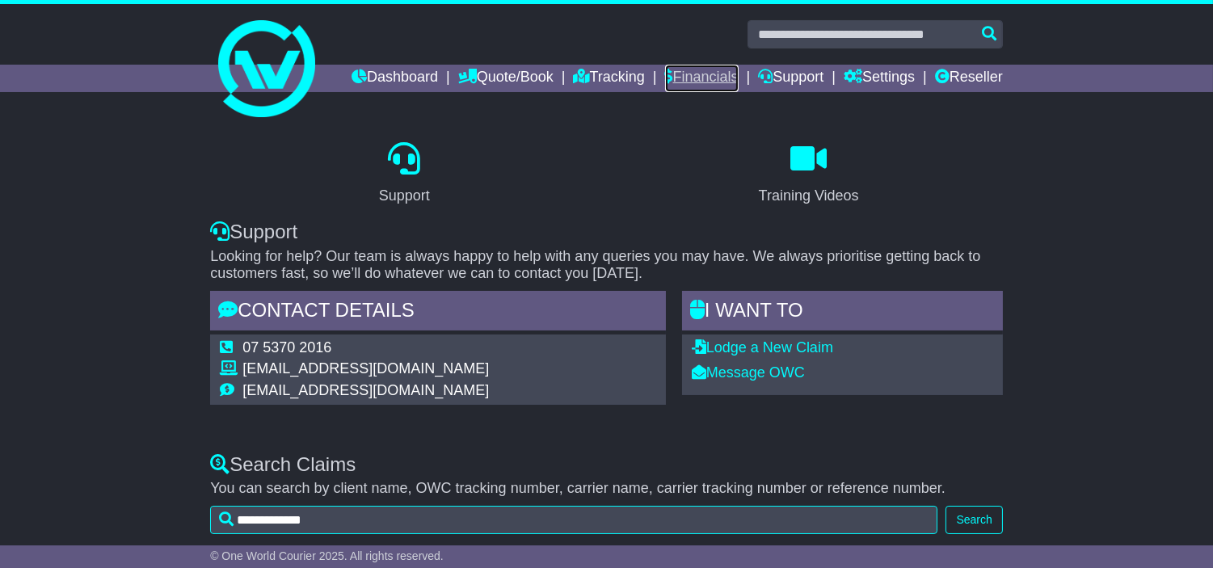
click at [739, 76] on link "Financials" at bounding box center [702, 78] width 74 height 27
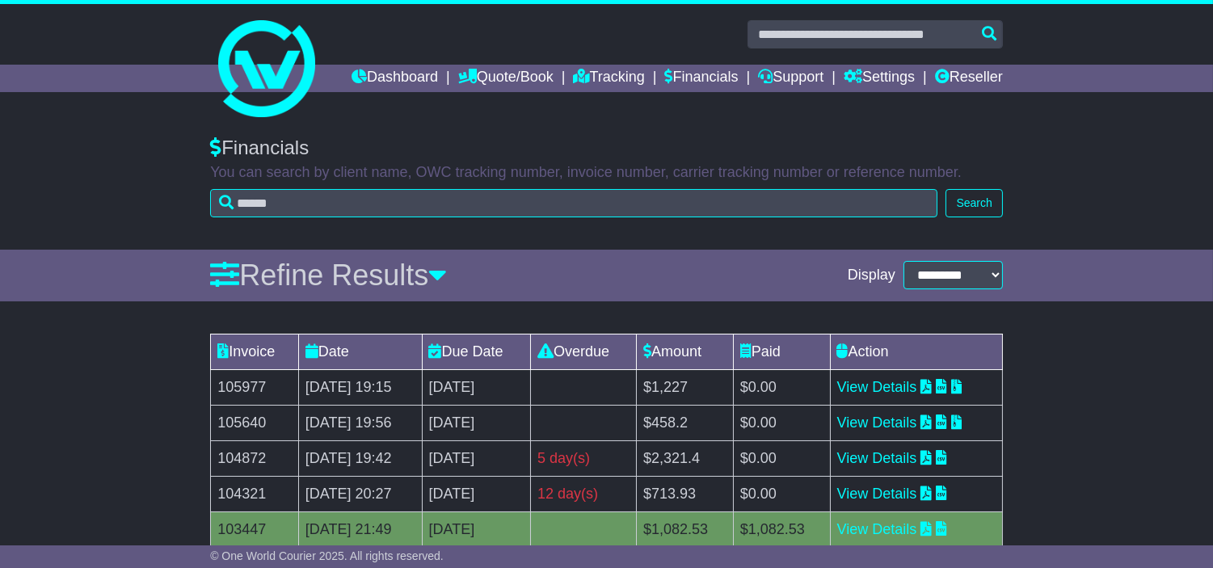
click at [521, 476] on td "[DATE]" at bounding box center [476, 459] width 109 height 36
click at [521, 476] on td "21st August 2025" at bounding box center [476, 459] width 109 height 36
copy tr "21st August 2025"
drag, startPoint x: 230, startPoint y: 449, endPoint x: 214, endPoint y: 449, distance: 16.2
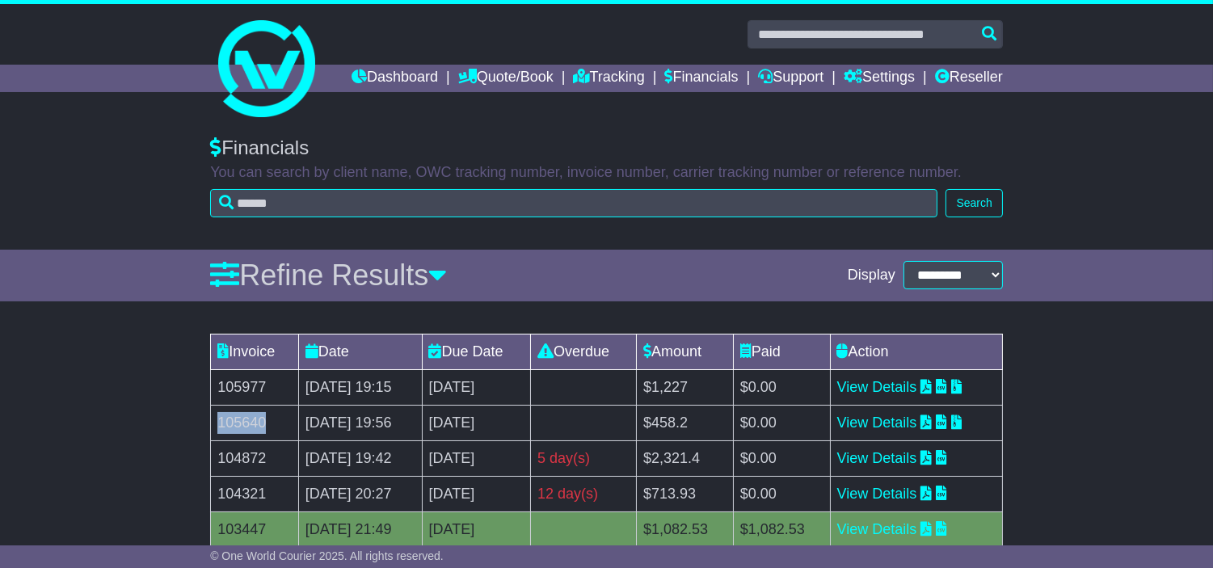
click at [214, 441] on td "105640" at bounding box center [255, 423] width 88 height 36
click at [491, 476] on td "21st August 2025" at bounding box center [476, 459] width 109 height 36
click at [491, 476] on td "[DATE]" at bounding box center [476, 459] width 109 height 36
copy tr "[DATE]"
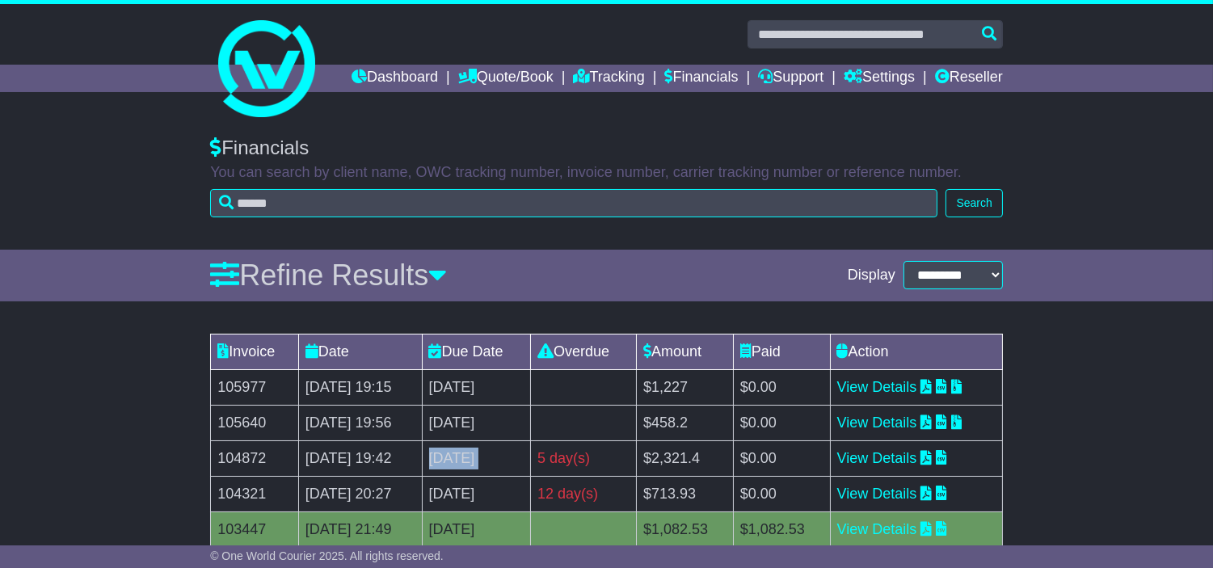
drag, startPoint x: 491, startPoint y: 466, endPoint x: 498, endPoint y: 454, distance: 14.8
click at [491, 441] on td "[DATE]" at bounding box center [476, 423] width 109 height 36
click at [499, 441] on td "[DATE]" at bounding box center [476, 423] width 109 height 36
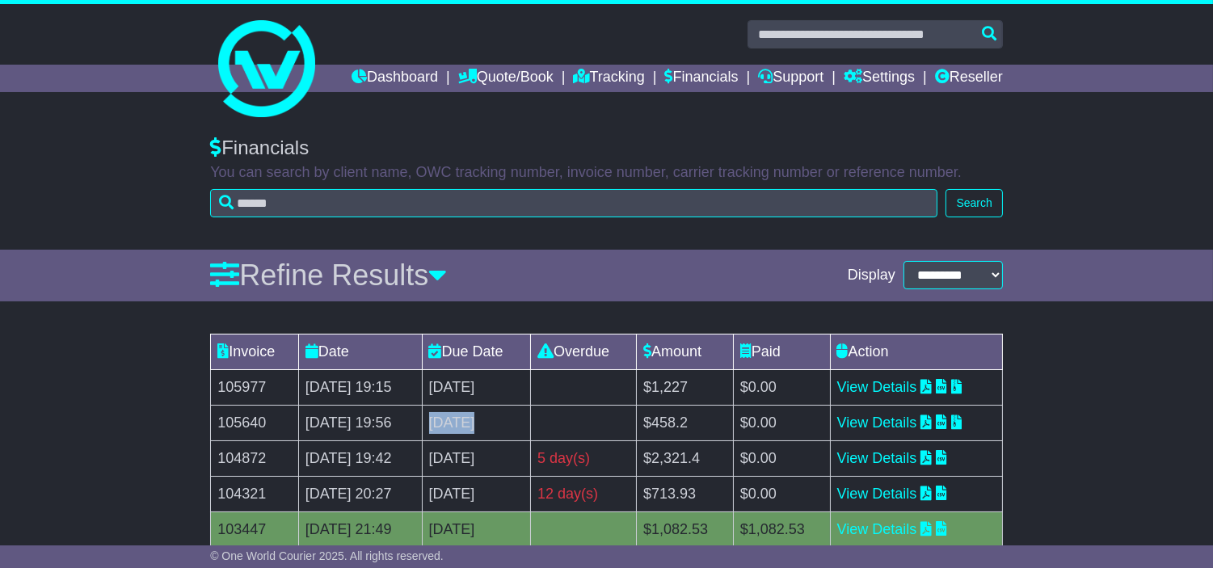
copy tr "[DATE]"
click at [586, 293] on div "Refine Results" at bounding box center [529, 275] width 638 height 35
drag, startPoint x: 276, startPoint y: 407, endPoint x: 217, endPoint y: 407, distance: 59.8
click at [217, 405] on td "105977" at bounding box center [255, 387] width 88 height 36
copy td "105977"
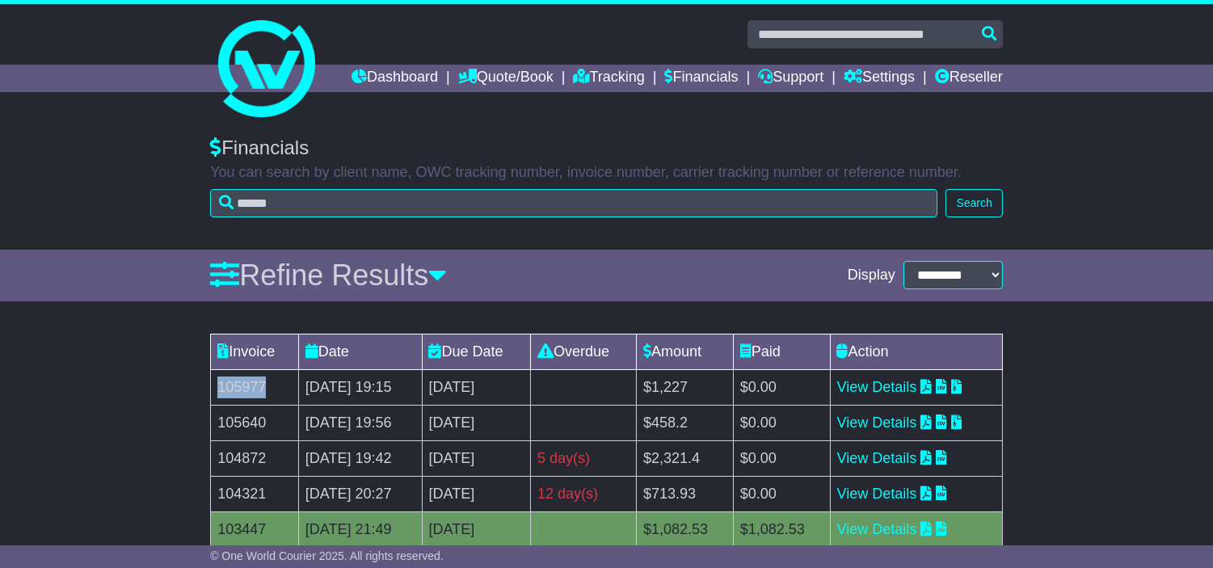
click at [251, 405] on td "105977" at bounding box center [255, 387] width 88 height 36
click at [739, 76] on link "Financials" at bounding box center [702, 78] width 74 height 27
click at [824, 74] on link "Support" at bounding box center [790, 78] width 65 height 27
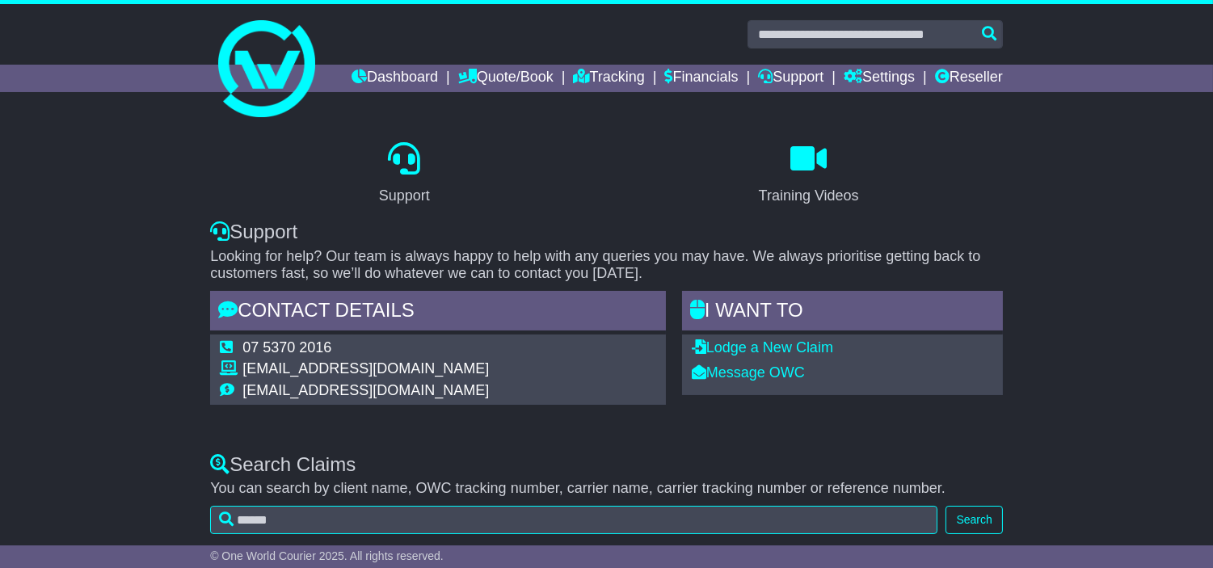
drag, startPoint x: 683, startPoint y: 196, endPoint x: 599, endPoint y: 119, distance: 114.4
click at [683, 196] on div "Training Videos" at bounding box center [809, 175] width 404 height 76
click at [739, 78] on link "Financials" at bounding box center [702, 78] width 74 height 27
